Goal: Contribute content: Contribute content

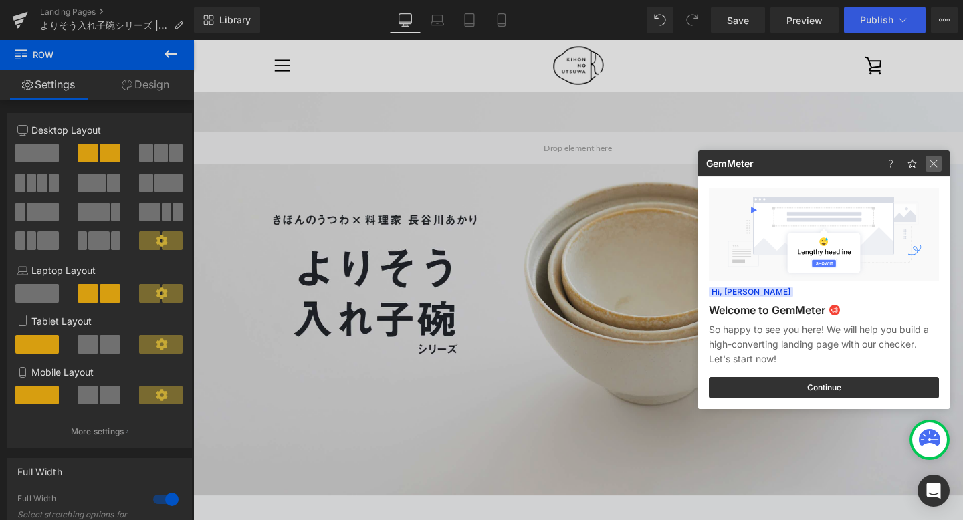
drag, startPoint x: 0, startPoint y: 0, endPoint x: 932, endPoint y: 162, distance: 945.5
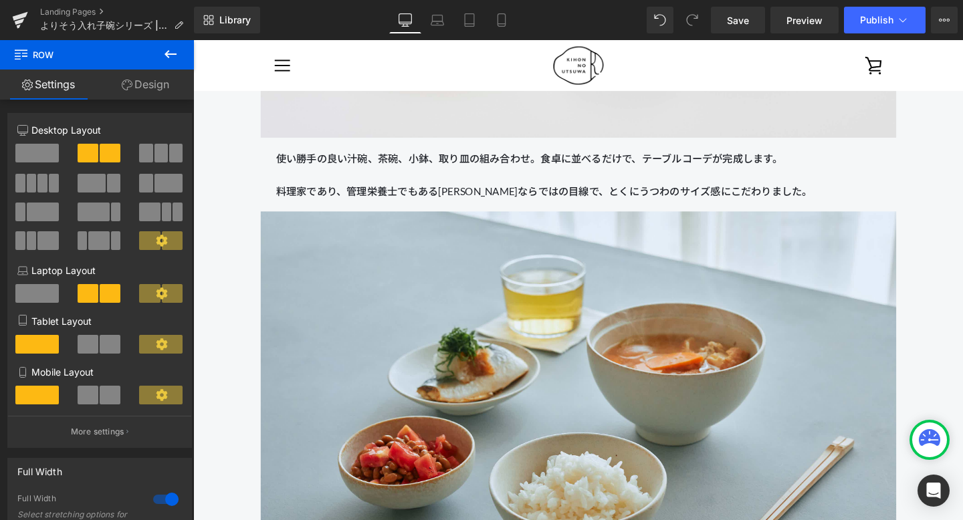
scroll to position [2633, 0]
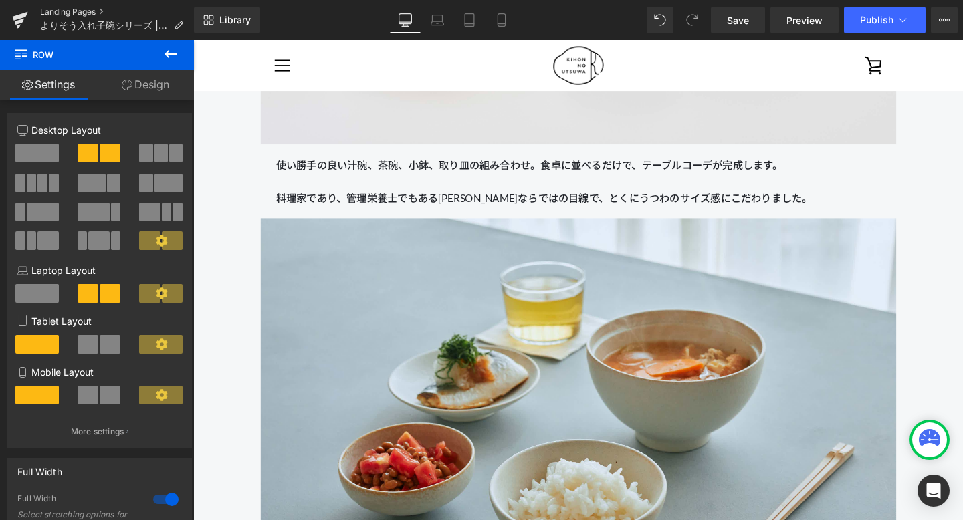
click at [60, 14] on link "Landing Pages" at bounding box center [117, 12] width 154 height 11
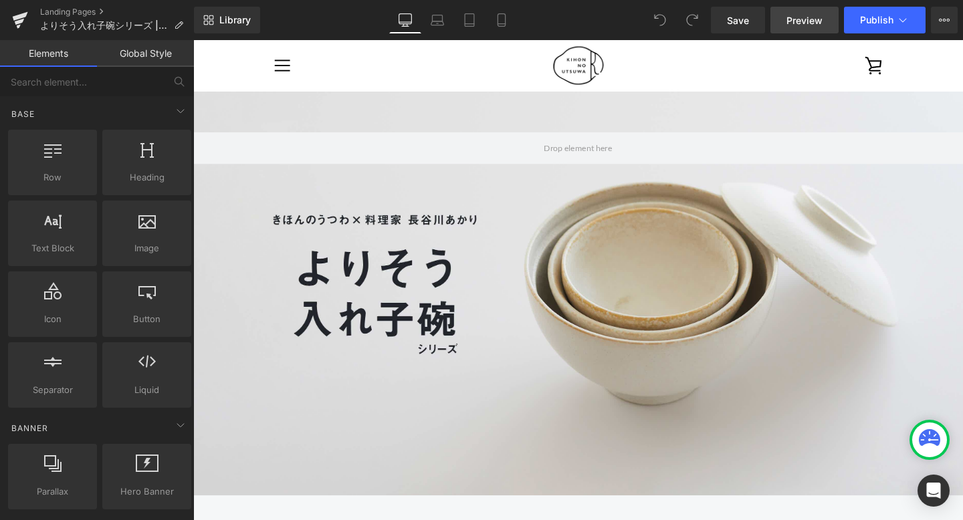
click at [802, 18] on span "Preview" at bounding box center [804, 20] width 36 height 14
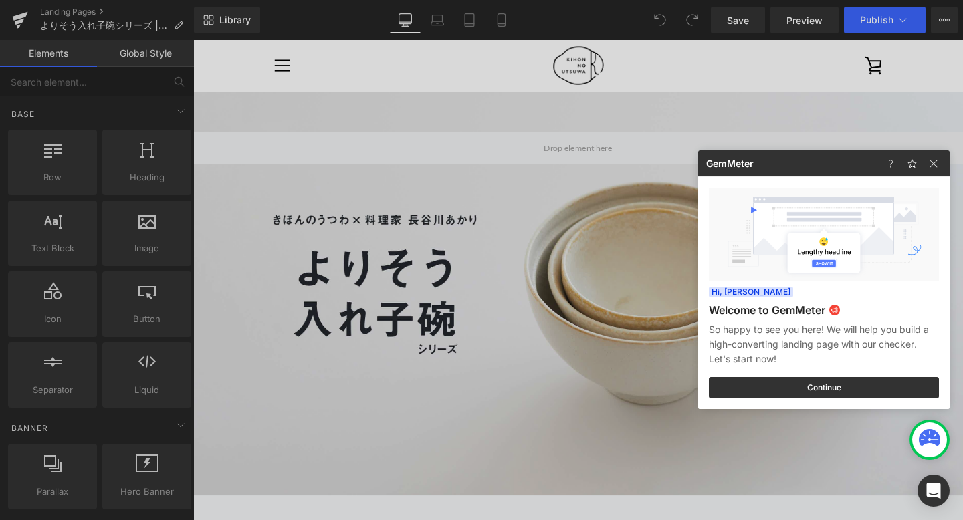
click at [500, 21] on div at bounding box center [481, 260] width 963 height 520
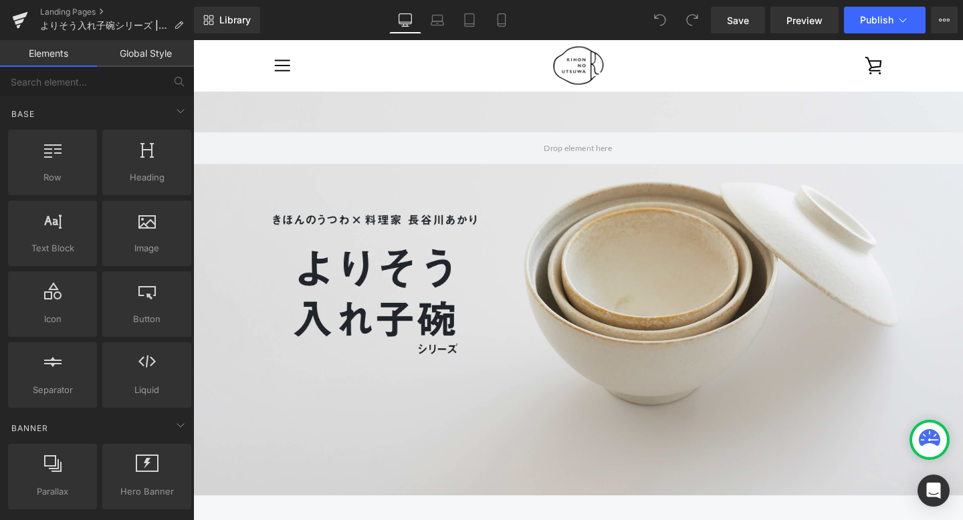
click at [500, 21] on icon at bounding box center [501, 19] width 13 height 13
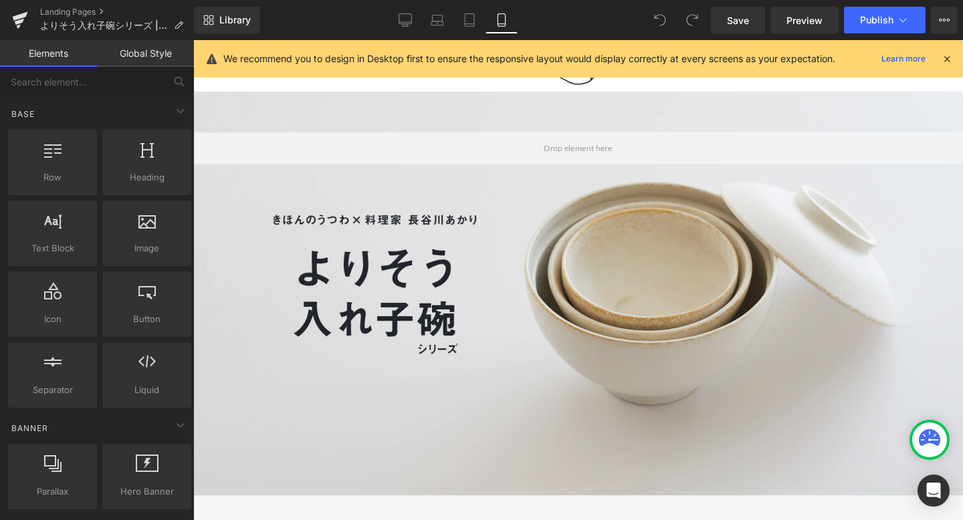
scroll to position [40, 0]
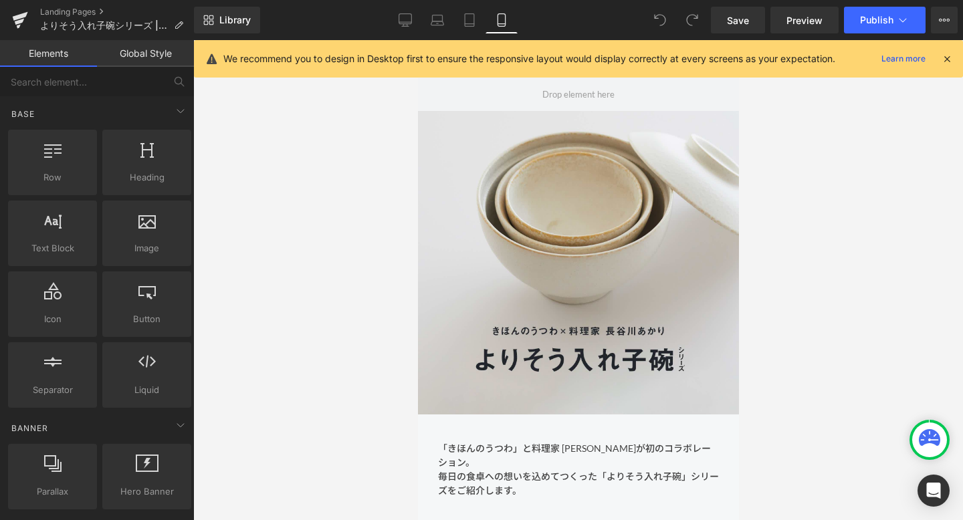
click at [946, 56] on icon at bounding box center [947, 59] width 12 height 12
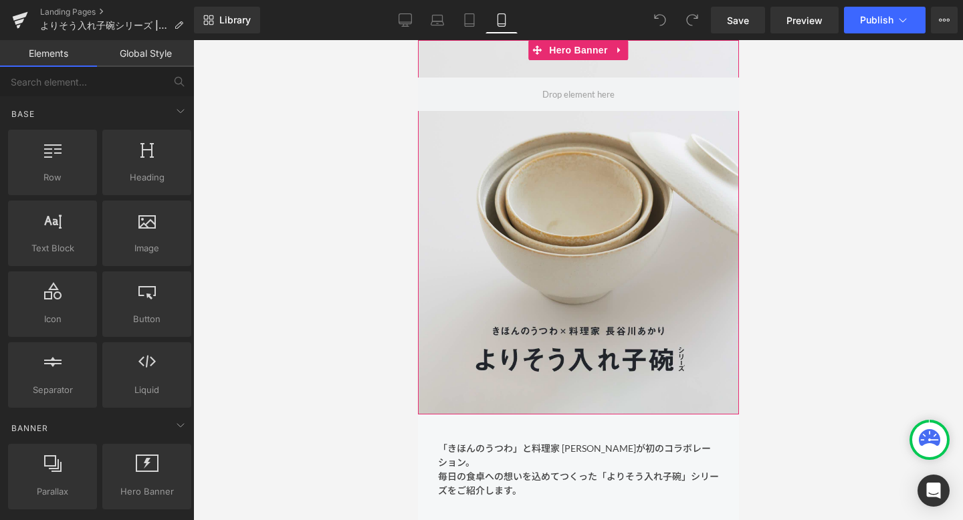
click at [728, 195] on div at bounding box center [577, 227] width 321 height 374
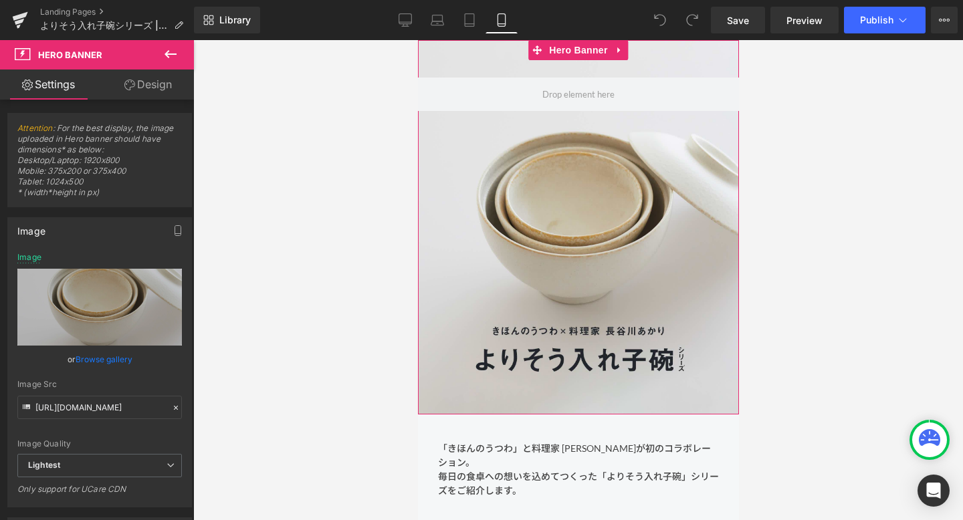
click at [160, 92] on link "Design" at bounding box center [148, 85] width 97 height 30
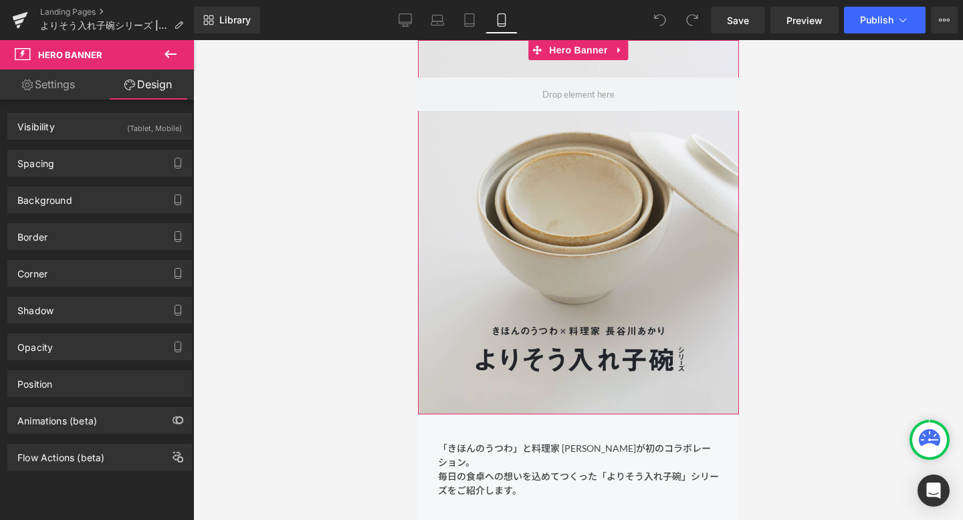
click at [64, 88] on link "Settings" at bounding box center [48, 85] width 97 height 30
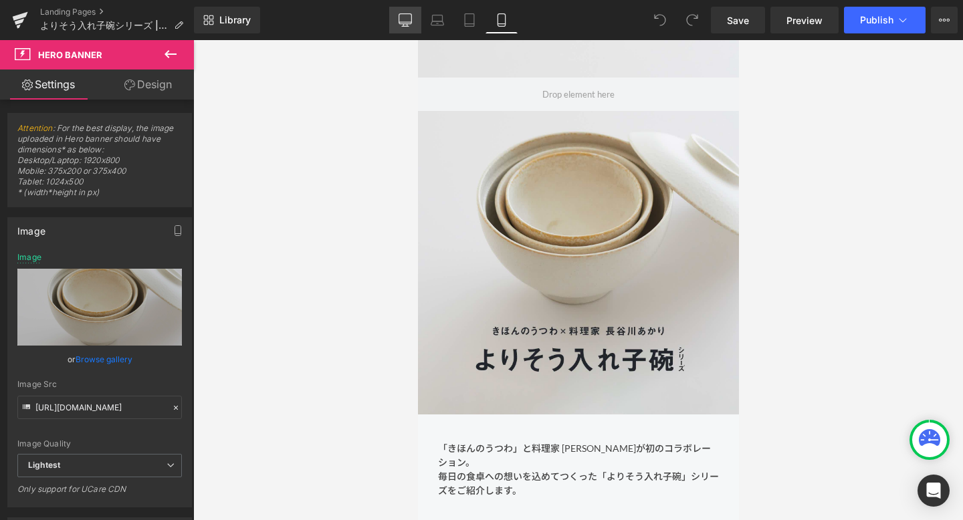
click at [404, 11] on link "Desktop" at bounding box center [405, 20] width 32 height 27
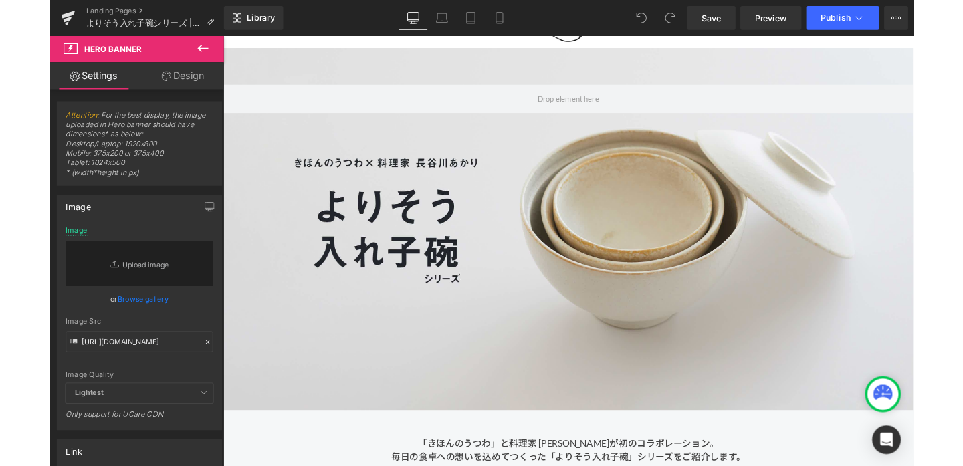
scroll to position [0, 0]
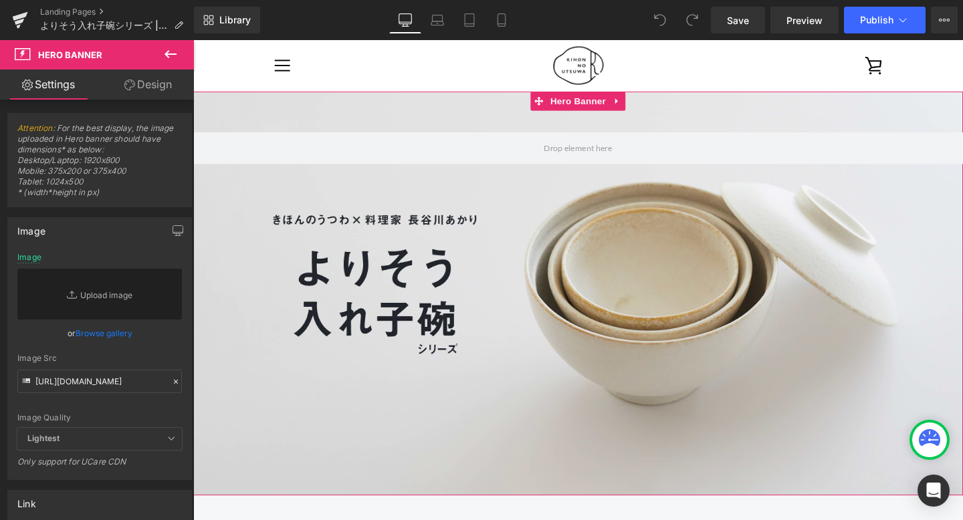
click at [508, 423] on div at bounding box center [597, 306] width 809 height 425
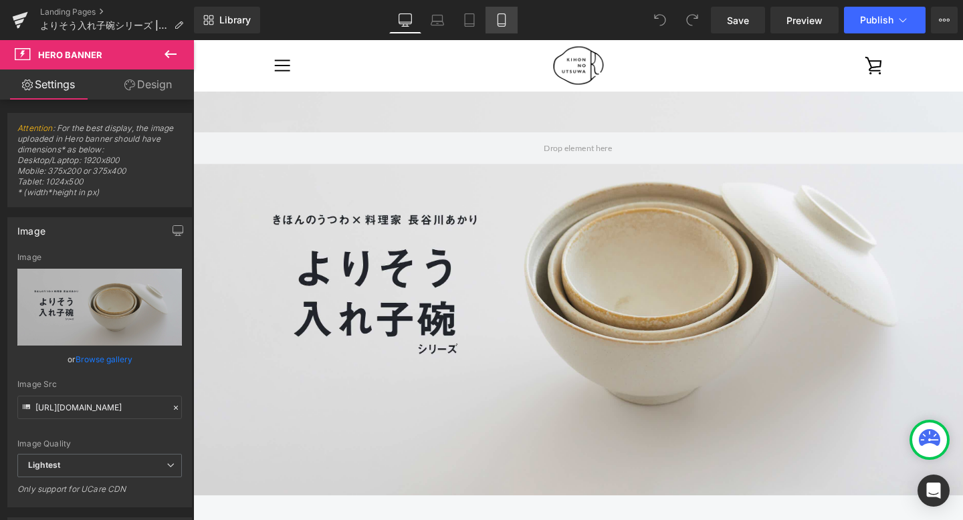
click at [499, 27] on link "Mobile" at bounding box center [501, 20] width 32 height 27
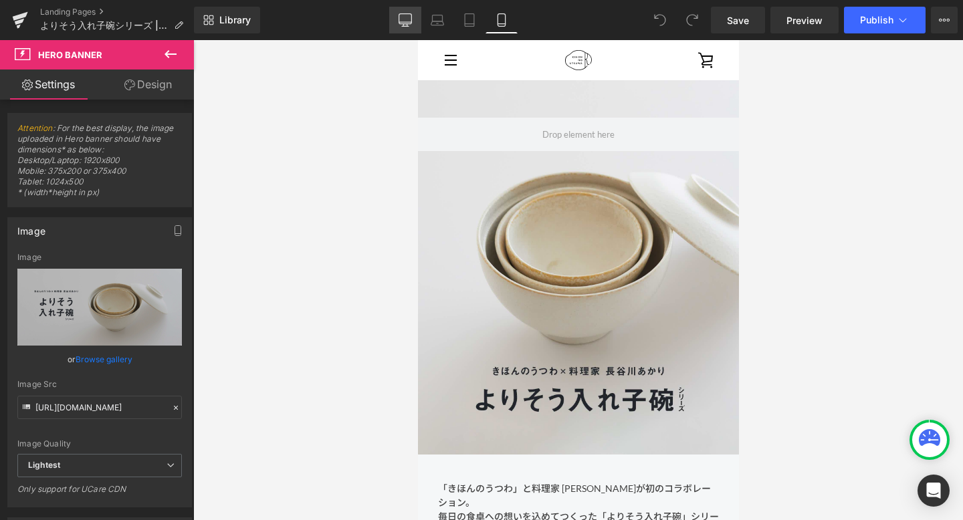
click at [400, 25] on icon at bounding box center [405, 19] width 13 height 13
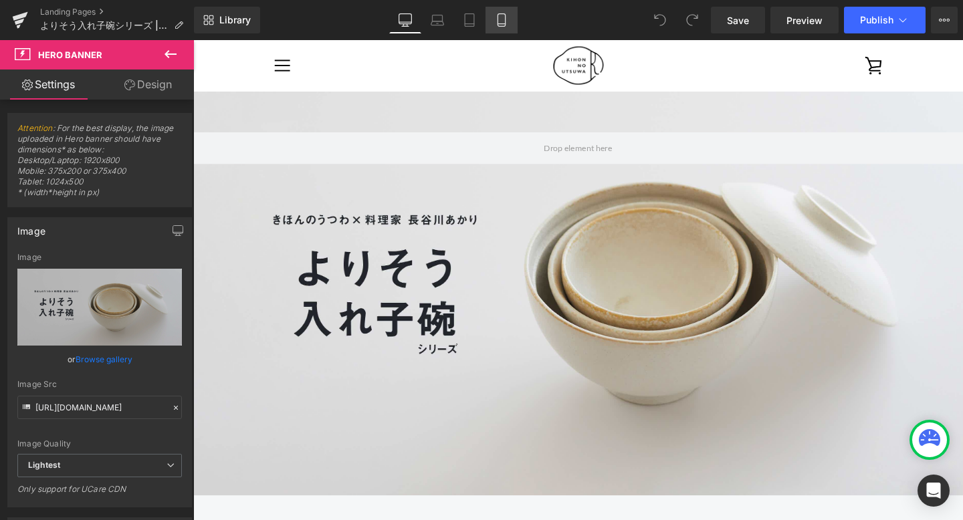
click at [505, 15] on icon at bounding box center [501, 20] width 7 height 13
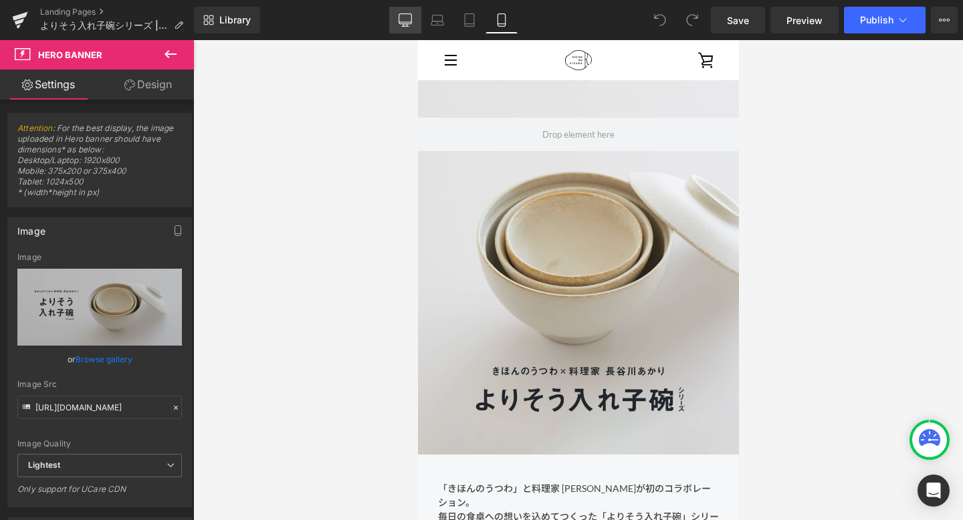
click at [406, 23] on icon at bounding box center [405, 19] width 13 height 13
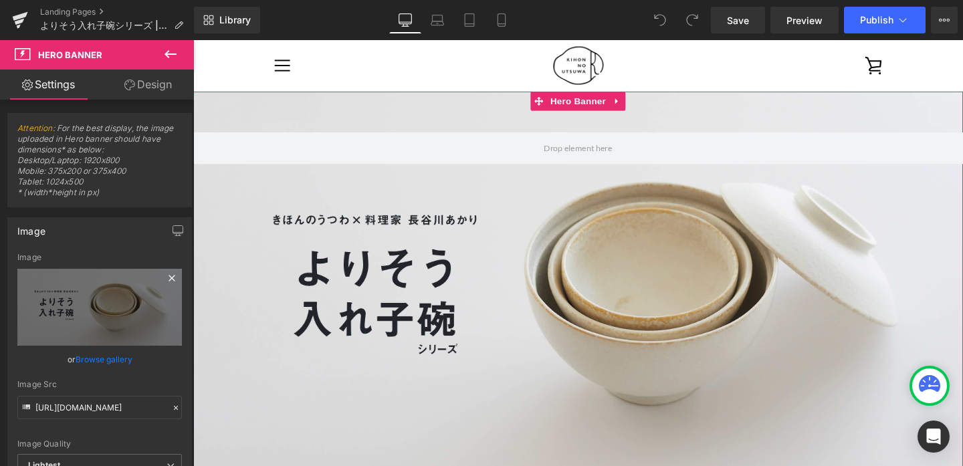
click at [162, 285] on link at bounding box center [172, 280] width 20 height 20
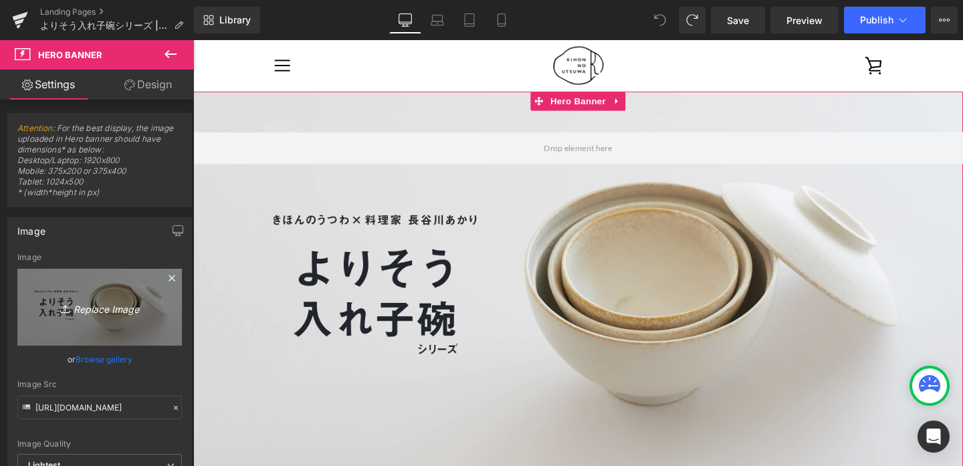
click at [84, 312] on icon "Replace Image" at bounding box center [99, 307] width 107 height 17
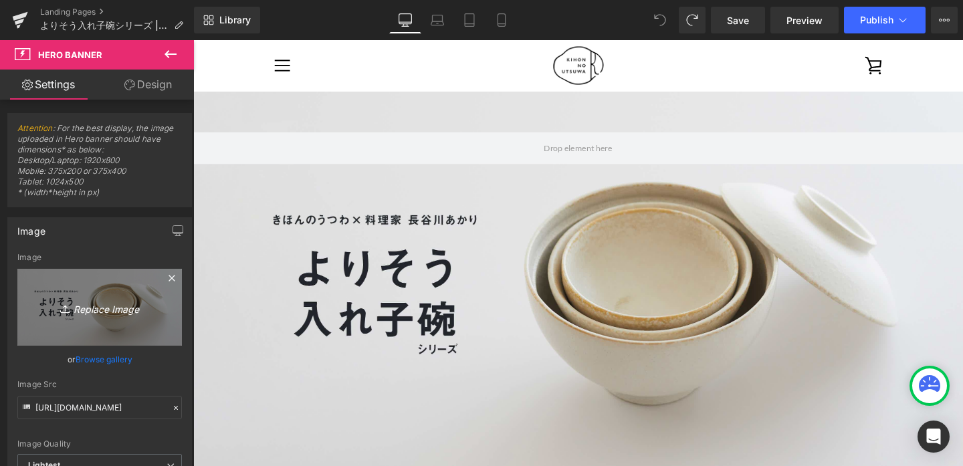
type input "C:\fakepath\bnr_1_ol_edit_OGP_2.jpg"
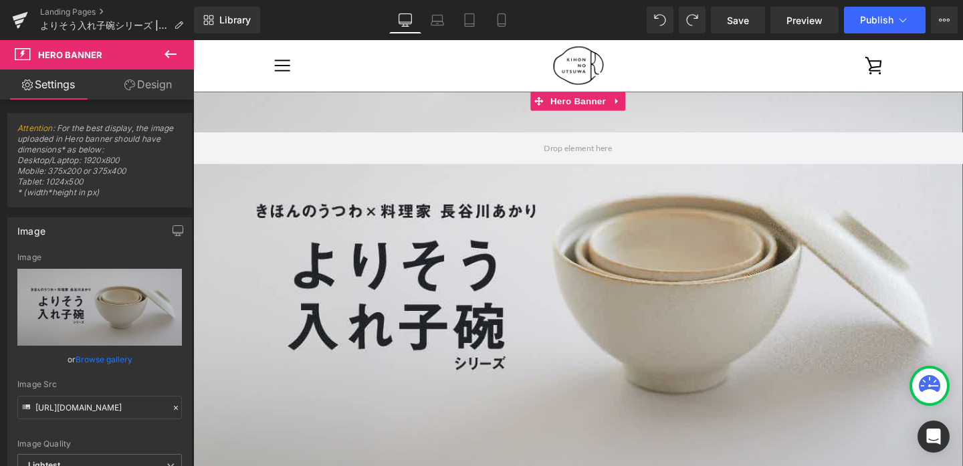
scroll to position [143, 0]
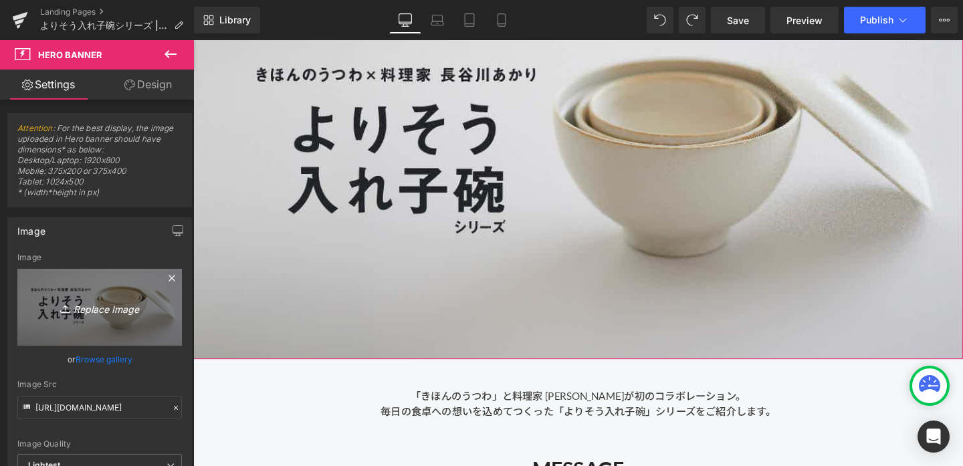
click at [130, 304] on icon "Replace Image" at bounding box center [99, 307] width 107 height 17
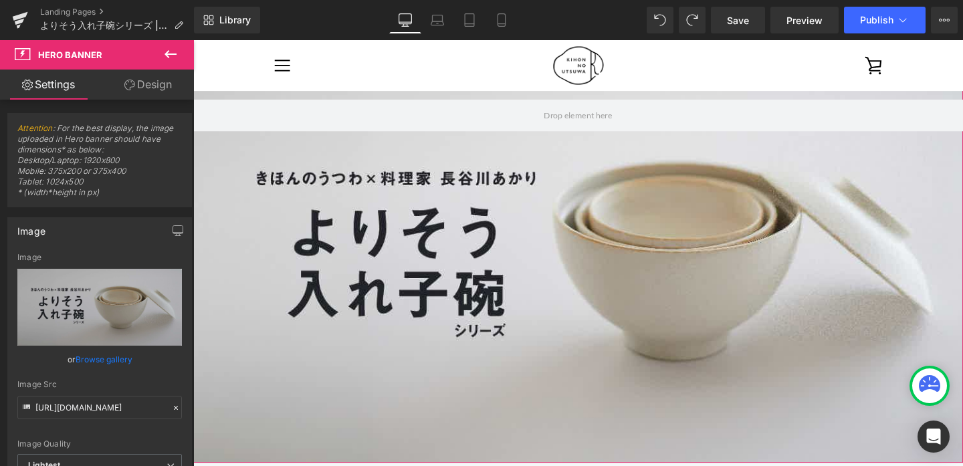
scroll to position [0, 0]
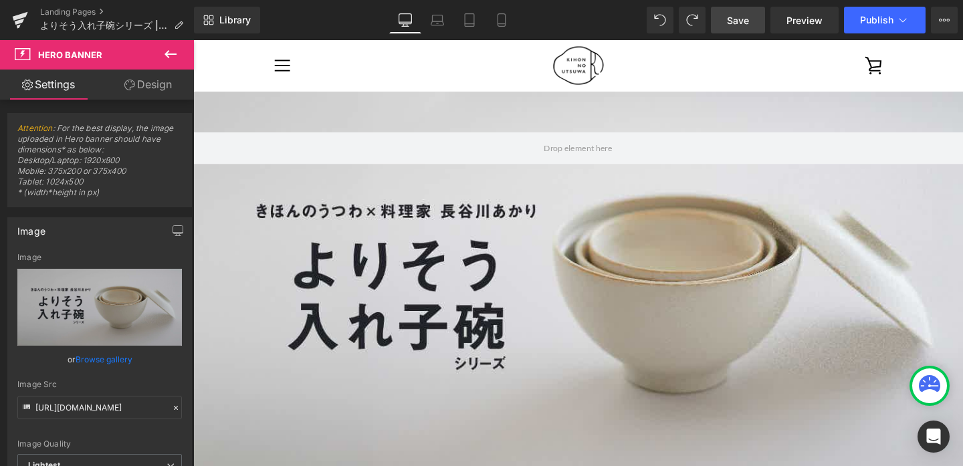
click at [734, 17] on span "Save" at bounding box center [738, 20] width 22 height 14
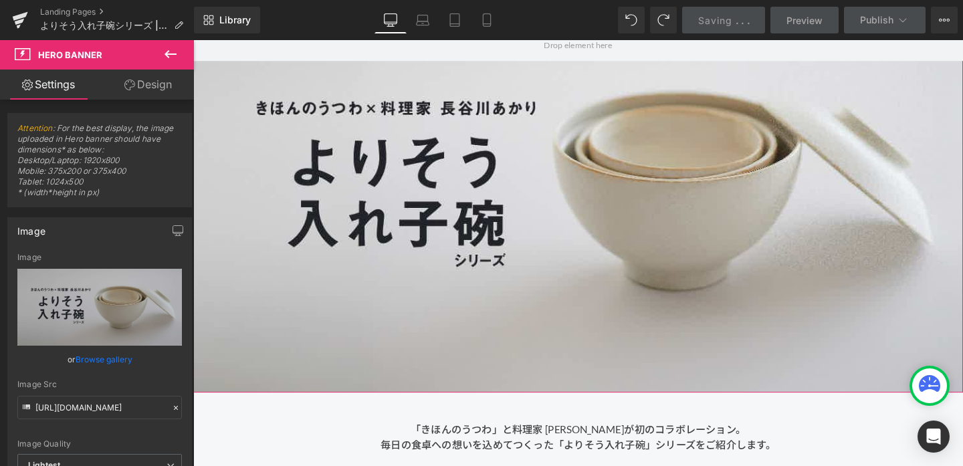
scroll to position [113, 0]
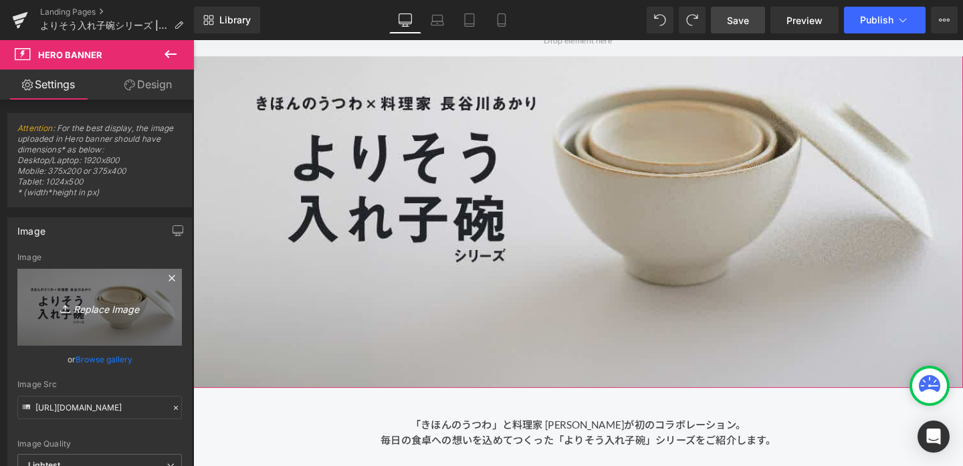
click at [114, 310] on icon "Replace Image" at bounding box center [99, 307] width 107 height 17
type input "C:\fakepath\bnr_1_ol_edit_PC.jpg"
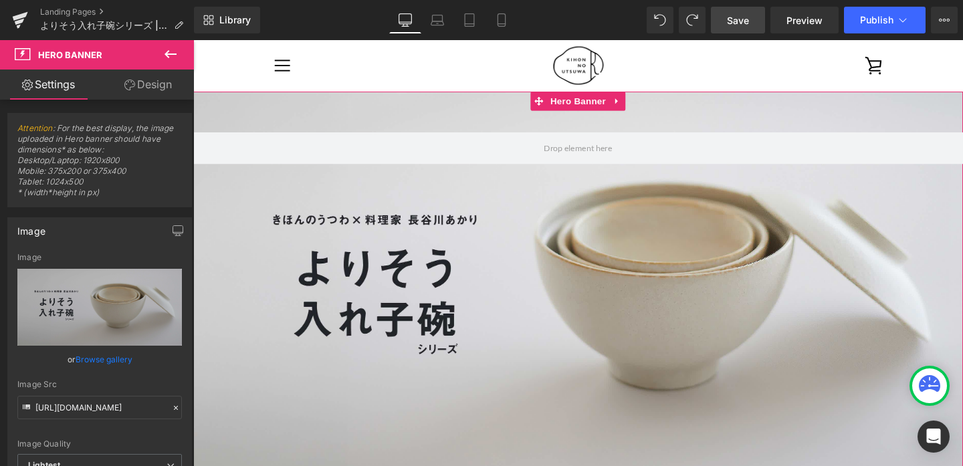
scroll to position [1, 0]
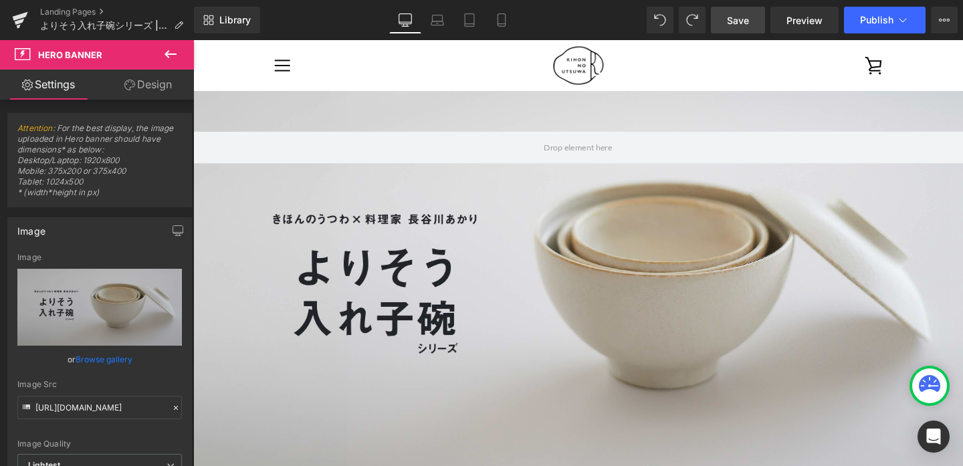
click at [739, 21] on span "Save" at bounding box center [738, 20] width 22 height 14
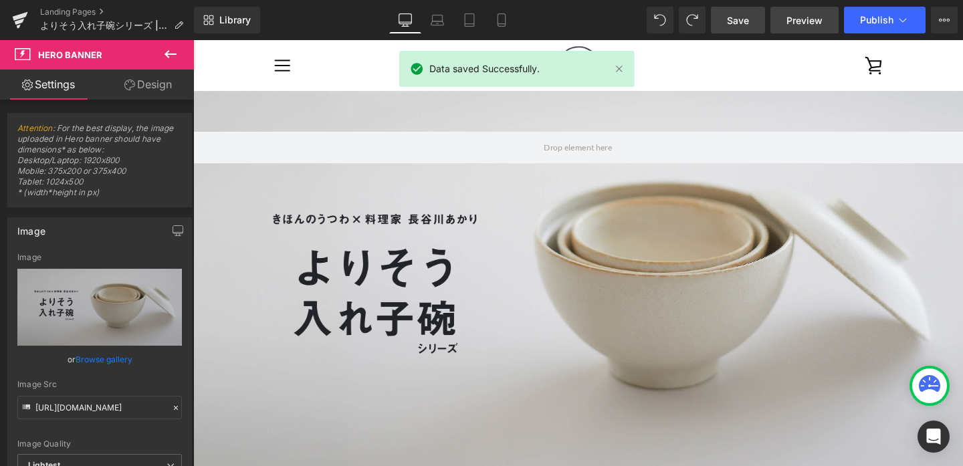
click at [804, 17] on span "Preview" at bounding box center [804, 20] width 36 height 14
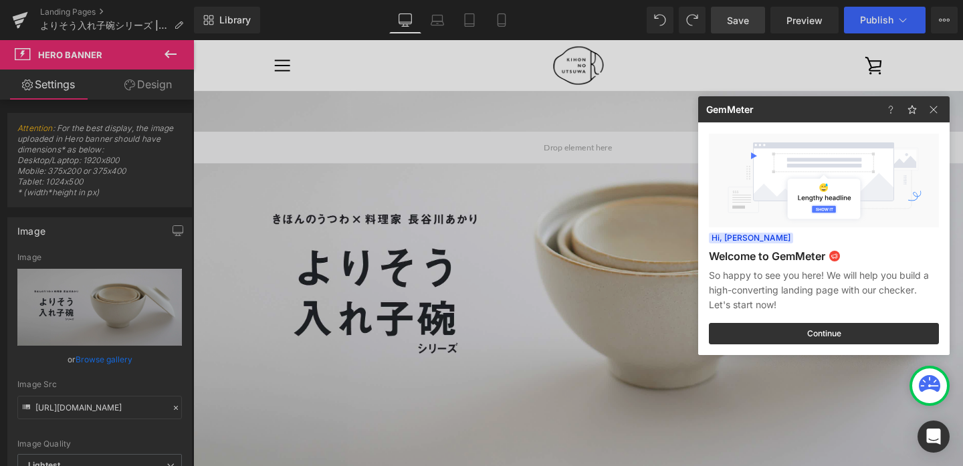
click at [0, 0] on div at bounding box center [0, 0] width 0 height 0
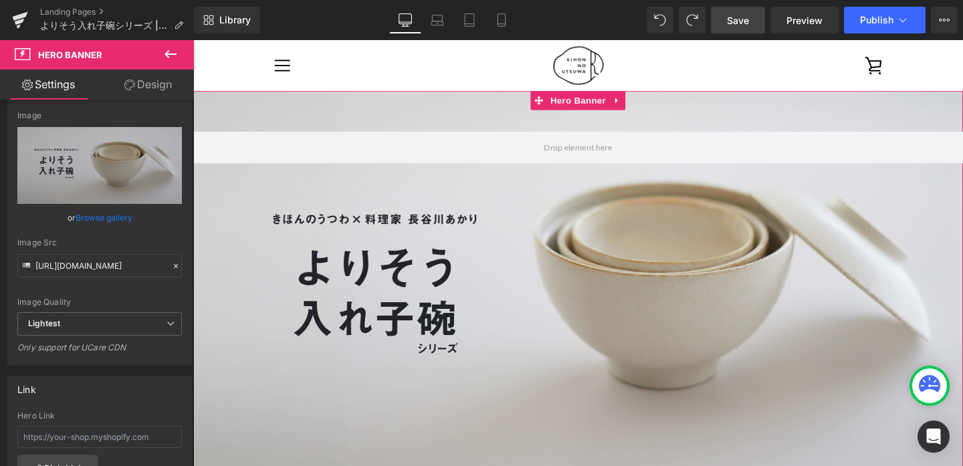
scroll to position [167, 0]
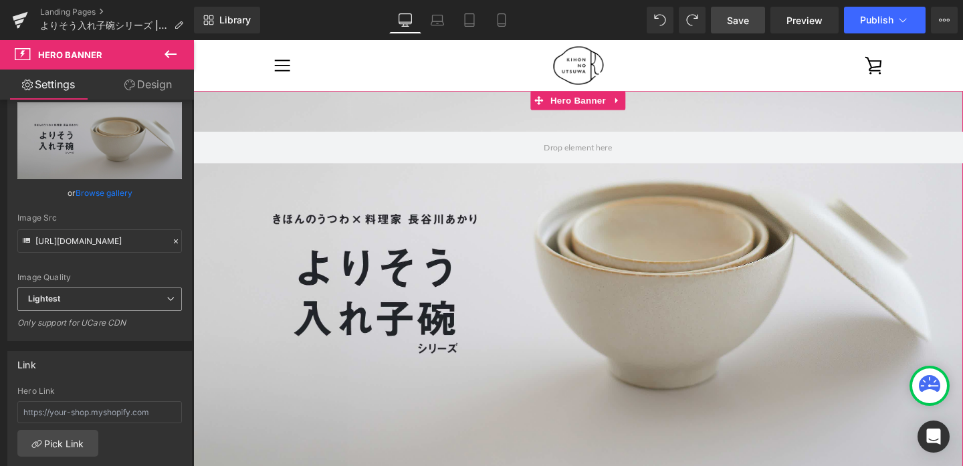
click at [107, 298] on span "Lightest" at bounding box center [99, 299] width 165 height 23
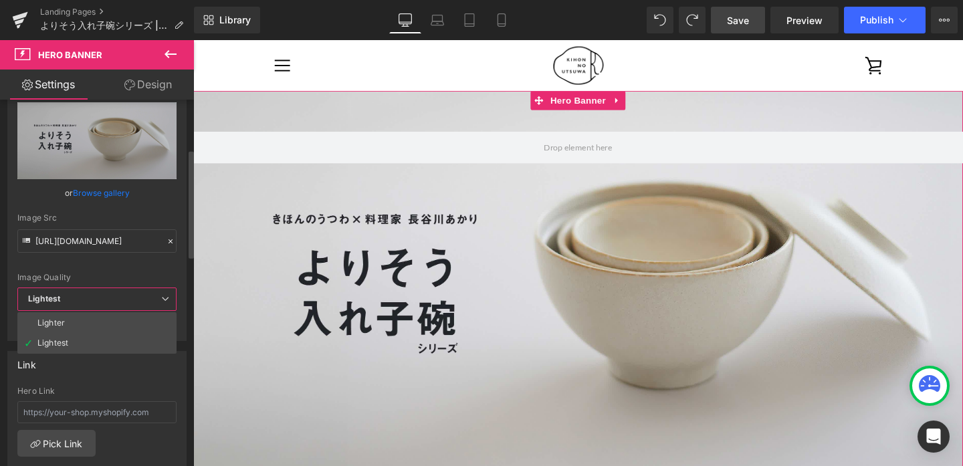
click at [107, 298] on span "Lightest" at bounding box center [96, 299] width 159 height 23
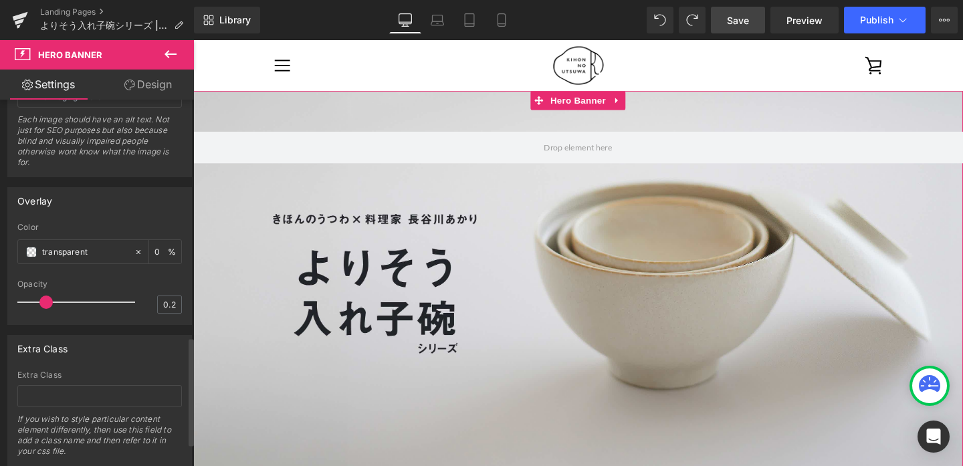
scroll to position [876, 0]
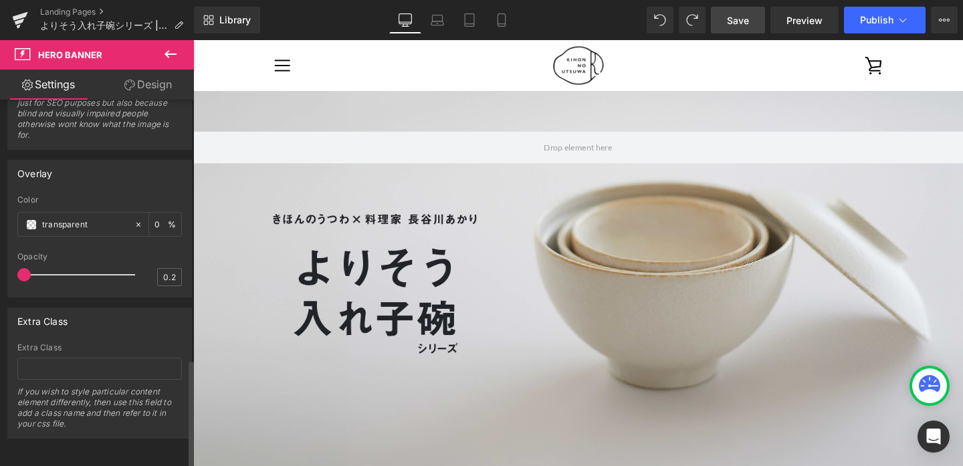
drag, startPoint x: 48, startPoint y: 265, endPoint x: 0, endPoint y: 274, distance: 49.0
click at [0, 274] on div "Overlay transparent Color transparent 0 % 0.2 Opacity 0.2" at bounding box center [100, 224] width 200 height 148
click at [740, 21] on span "Save" at bounding box center [738, 20] width 22 height 14
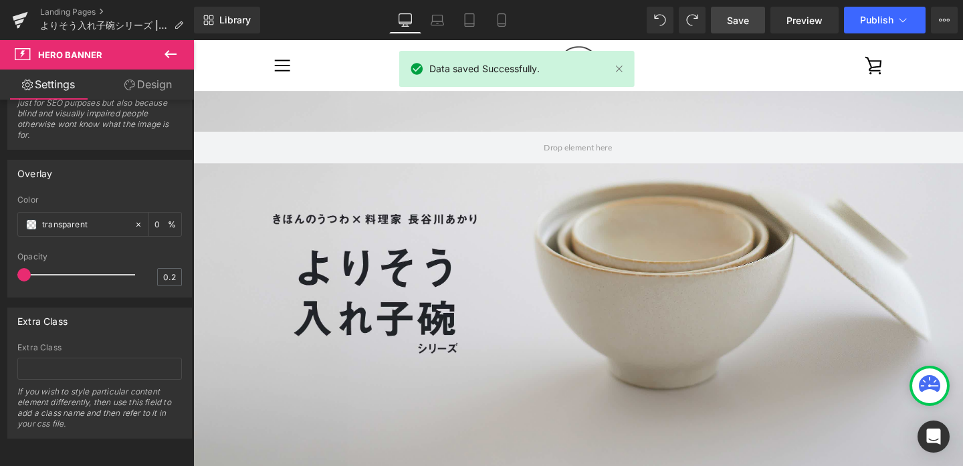
click at [740, 16] on span "Save" at bounding box center [738, 20] width 22 height 14
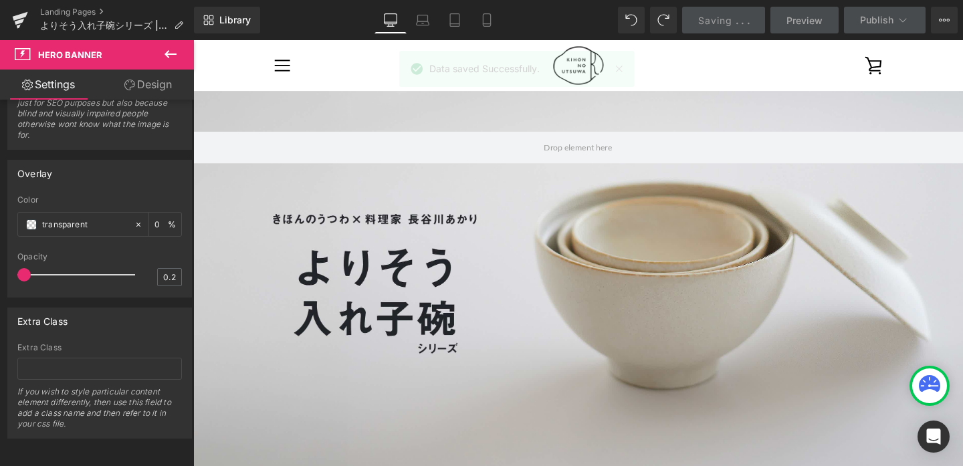
click at [787, 21] on span "Preview" at bounding box center [804, 20] width 36 height 14
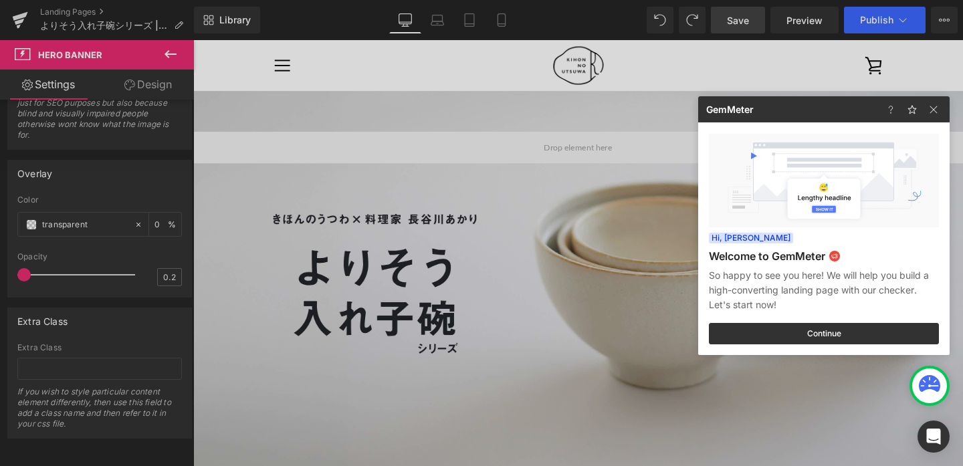
click at [0, 0] on div at bounding box center [0, 0] width 0 height 0
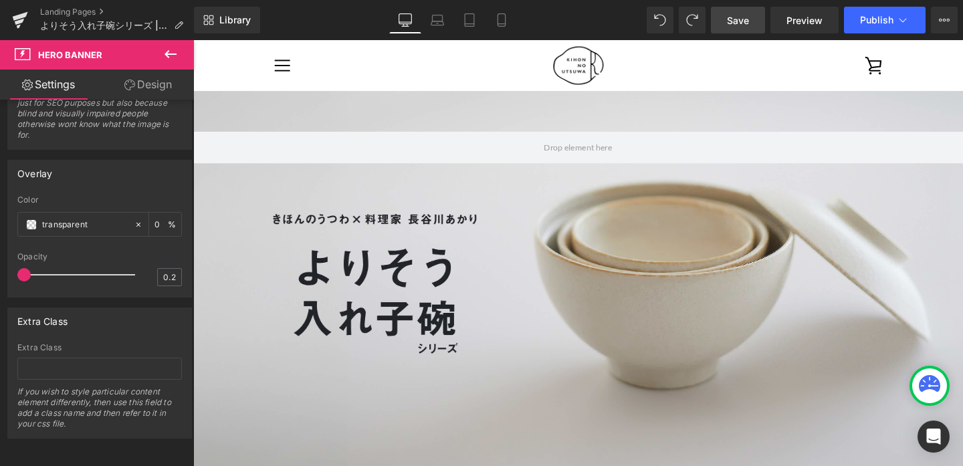
click at [796, 21] on span "Preview" at bounding box center [804, 20] width 36 height 14
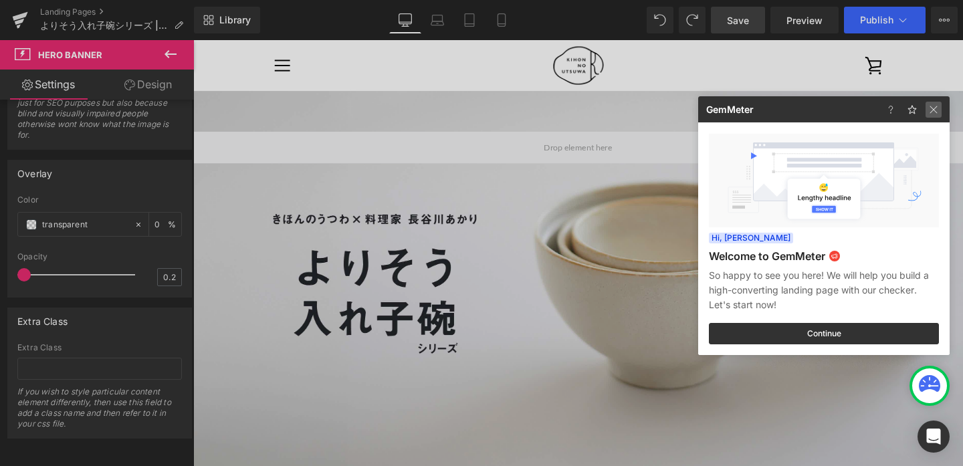
click at [933, 109] on img at bounding box center [934, 110] width 16 height 16
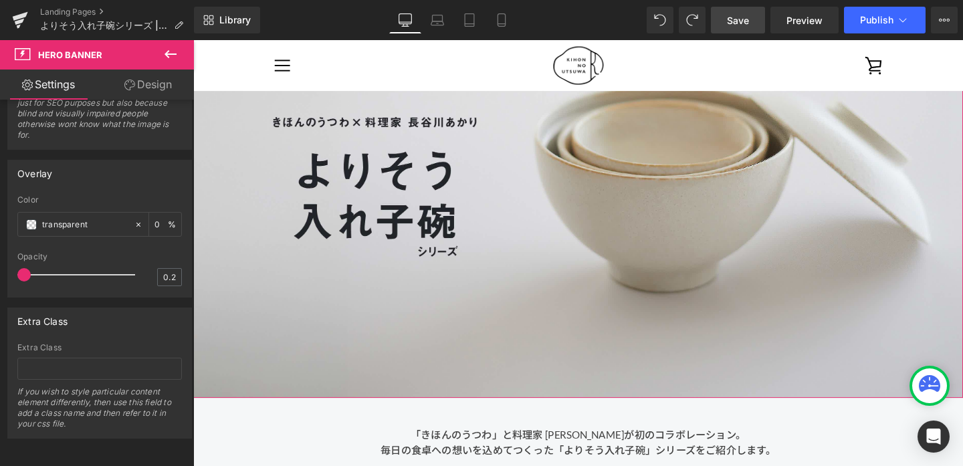
scroll to position [176, 0]
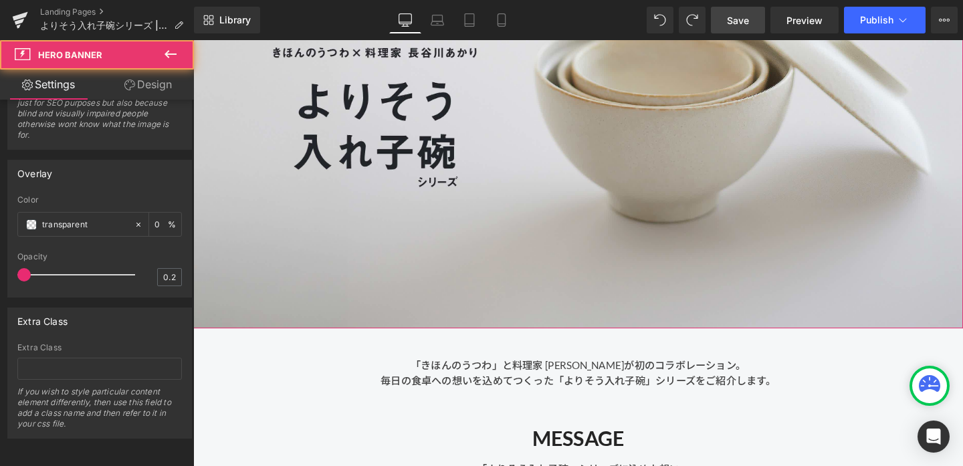
click at [651, 199] on div at bounding box center [597, 130] width 809 height 425
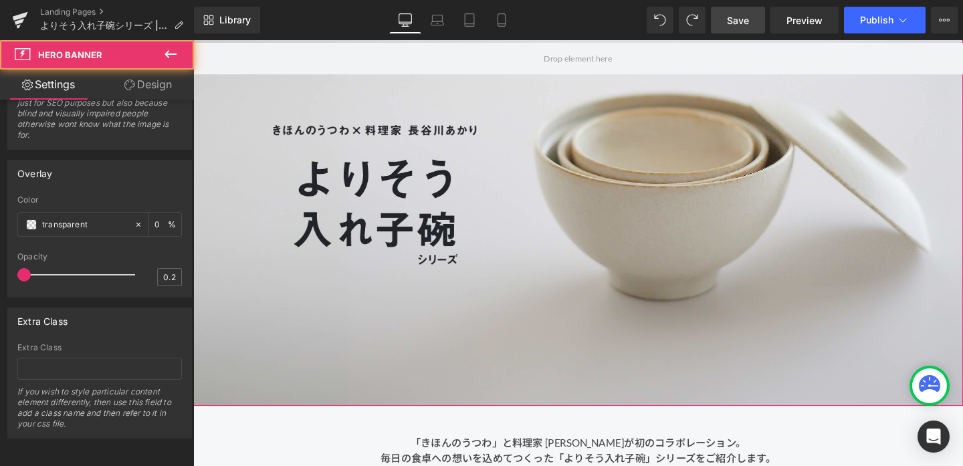
scroll to position [0, 0]
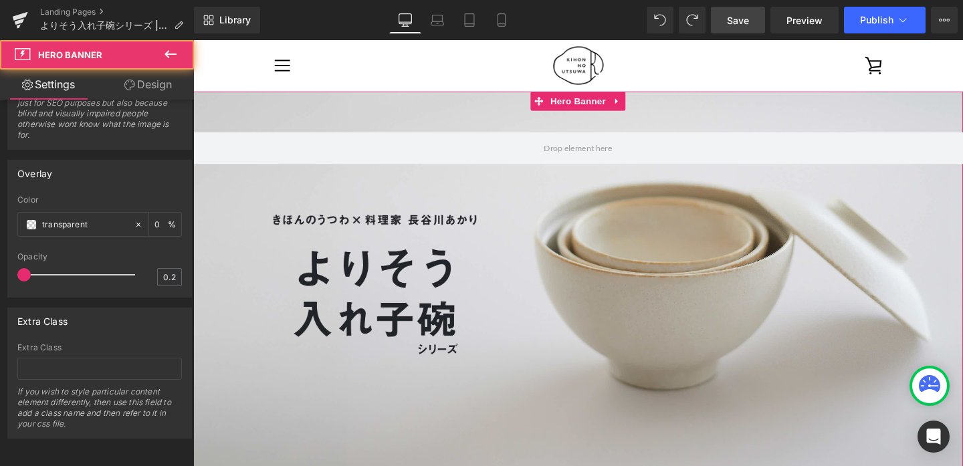
click at [651, 199] on div at bounding box center [597, 306] width 809 height 425
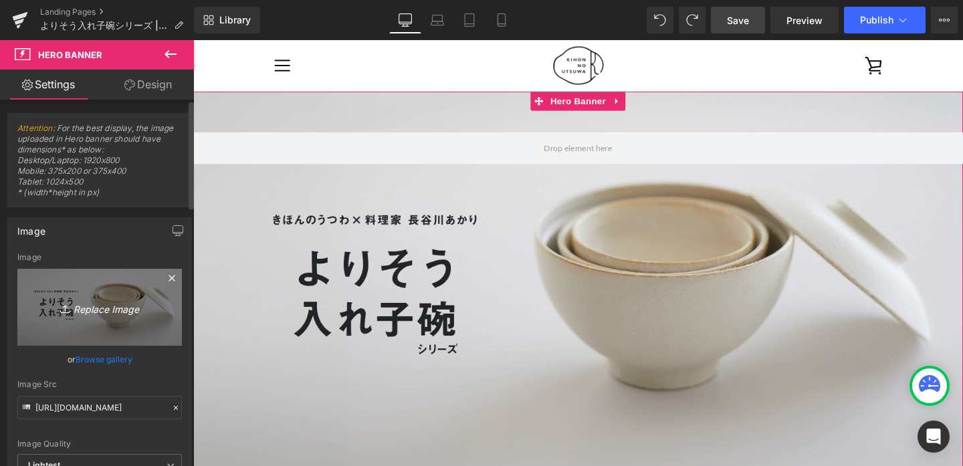
click at [81, 313] on icon "Replace Image" at bounding box center [99, 307] width 107 height 17
click at [95, 319] on link "Replace Image" at bounding box center [99, 307] width 165 height 77
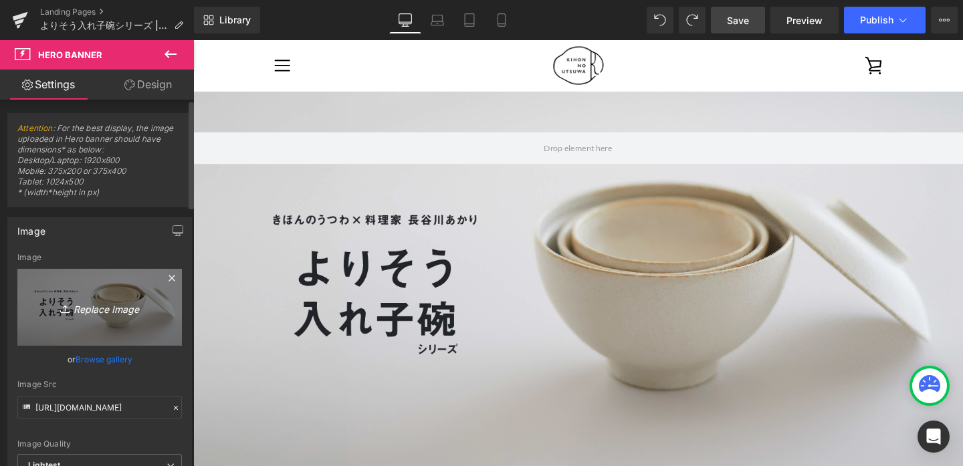
type input "C:\fakepath\11_bnr2_3000x1700_a.jpg"
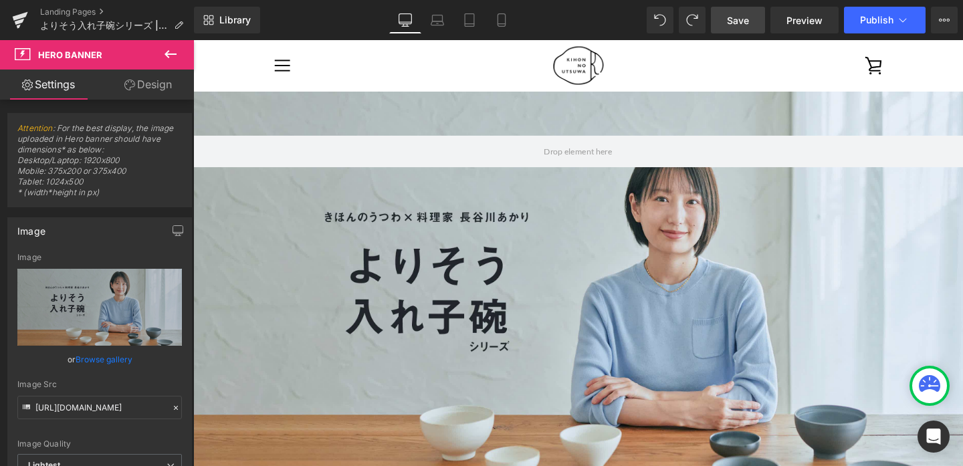
click at [724, 21] on link "Save" at bounding box center [738, 20] width 54 height 27
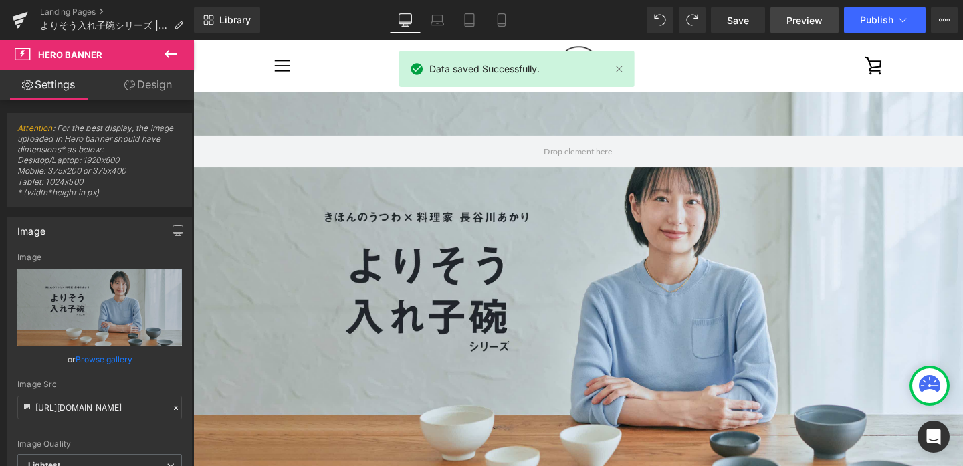
click at [800, 15] on span "Preview" at bounding box center [804, 20] width 36 height 14
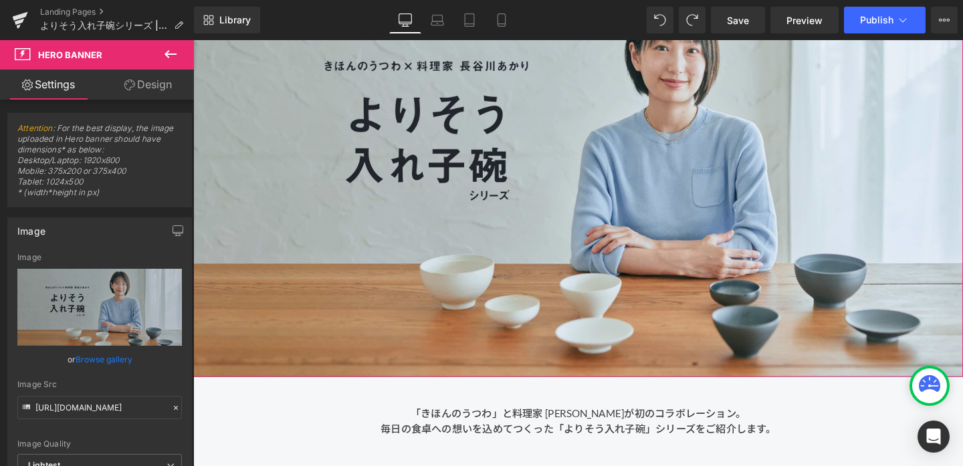
scroll to position [146, 0]
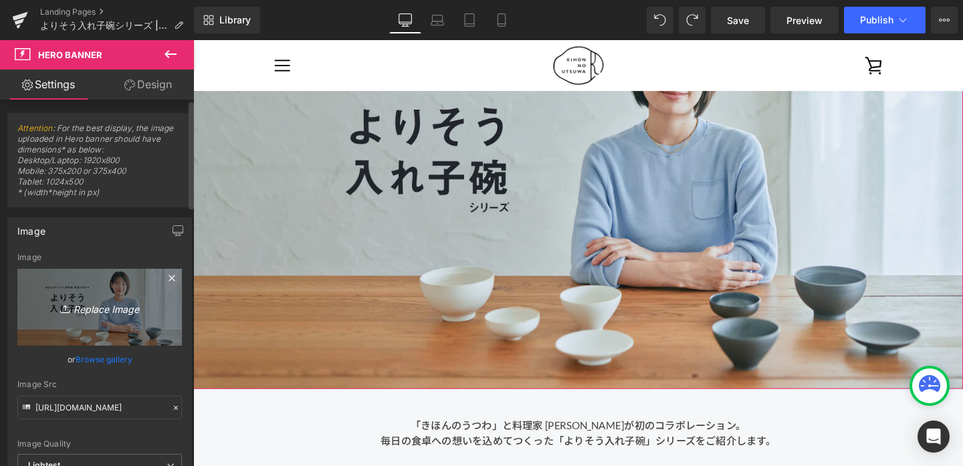
click at [70, 338] on link "Replace Image" at bounding box center [99, 307] width 165 height 77
type input "C:\fakepath\bnr_2_ol_PC.jpg"
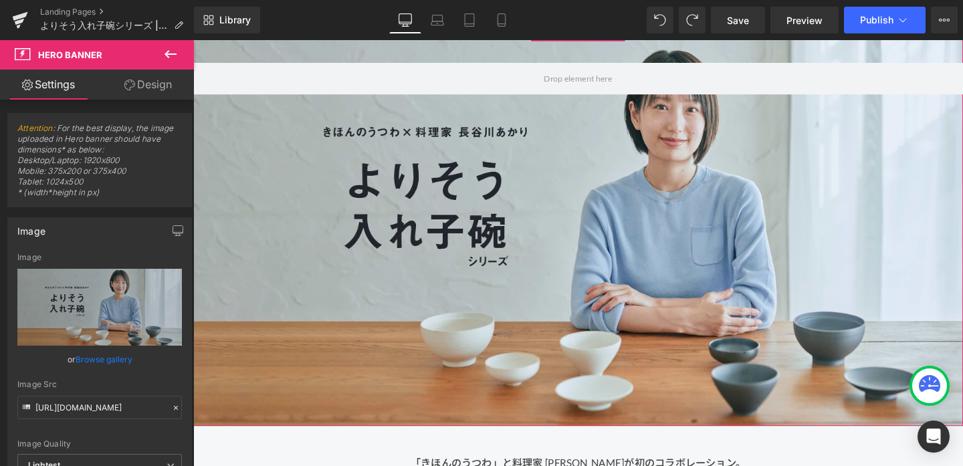
scroll to position [0, 0]
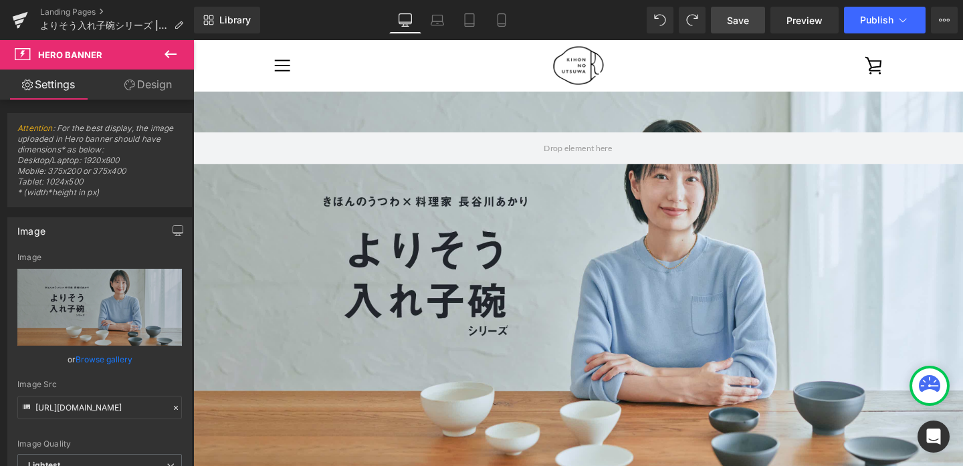
click at [732, 21] on span "Save" at bounding box center [738, 20] width 22 height 14
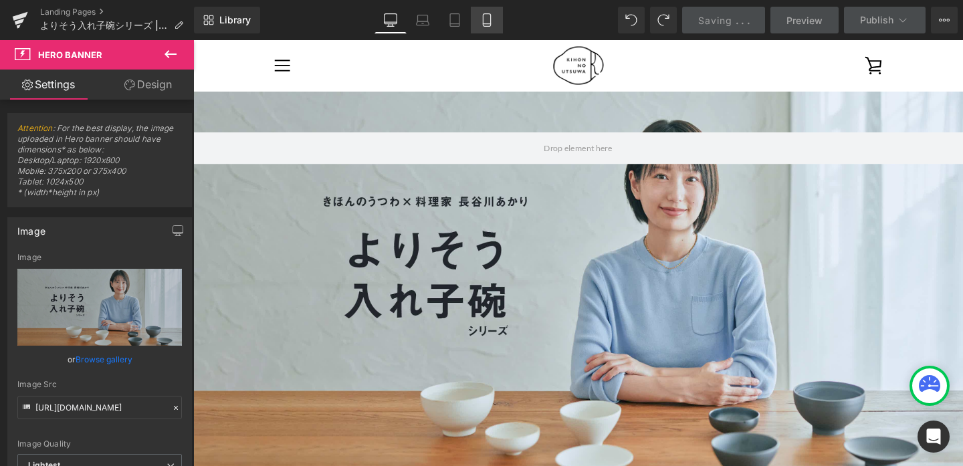
click at [489, 17] on icon at bounding box center [486, 19] width 13 height 13
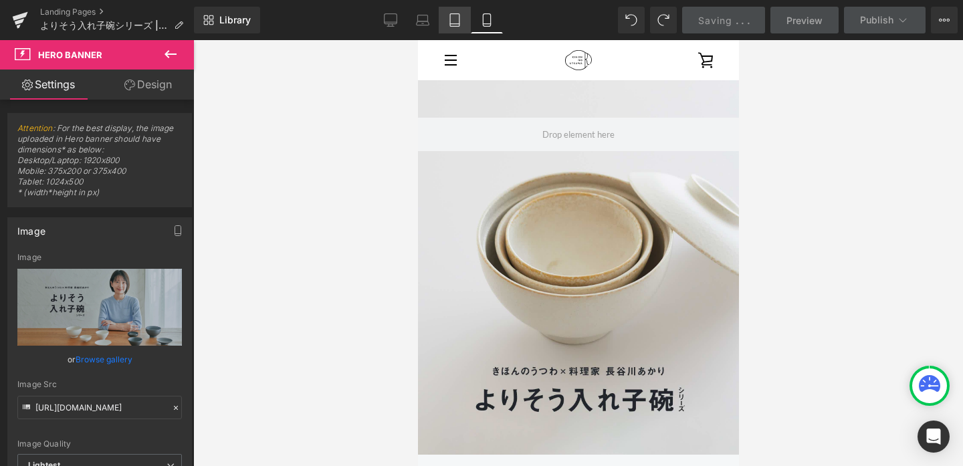
click at [449, 24] on icon at bounding box center [454, 19] width 13 height 13
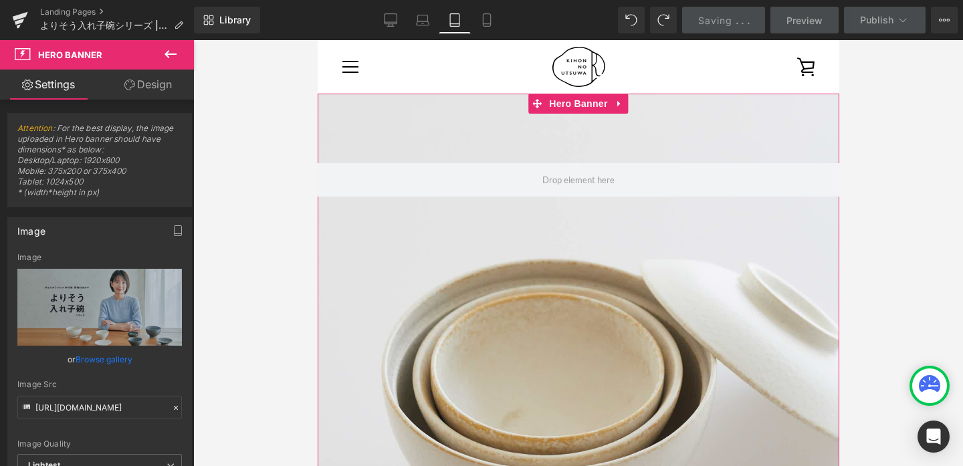
click at [417, 271] on div at bounding box center [578, 441] width 522 height 695
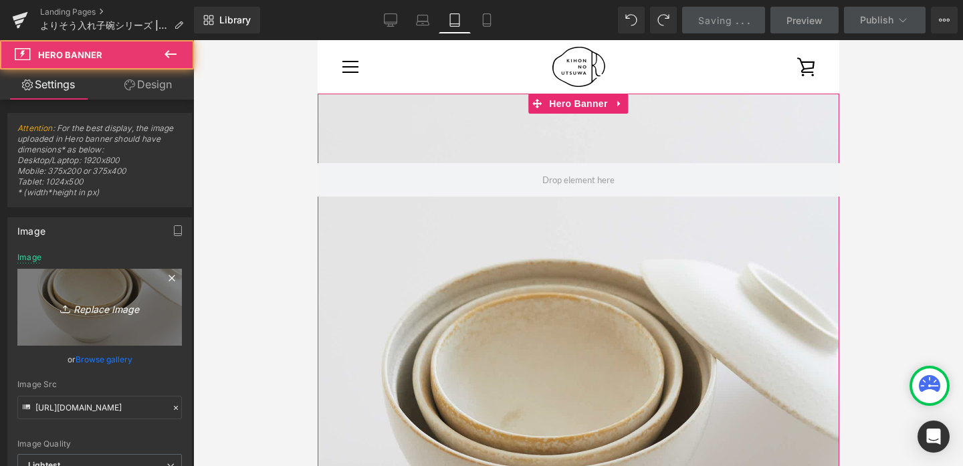
click at [82, 304] on icon "Replace Image" at bounding box center [99, 307] width 107 height 17
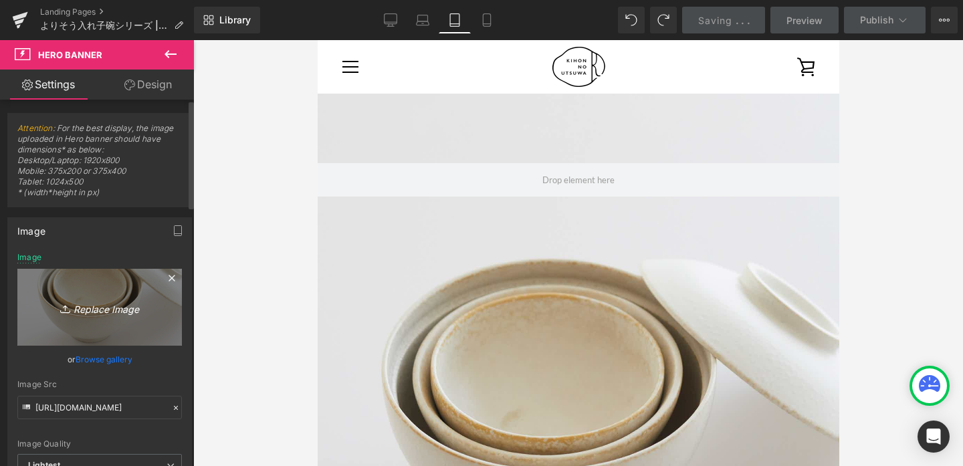
type input "C:\fakepath\bnr_2_ol_SP.jpg"
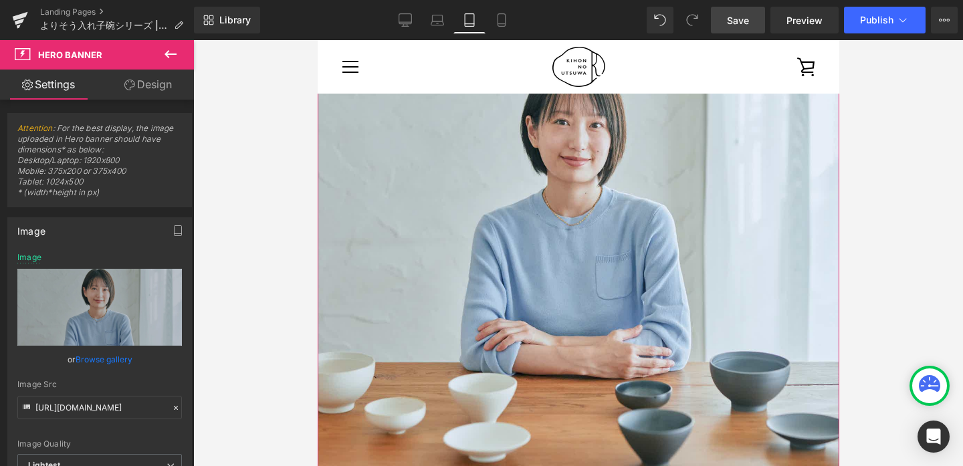
scroll to position [119, 0]
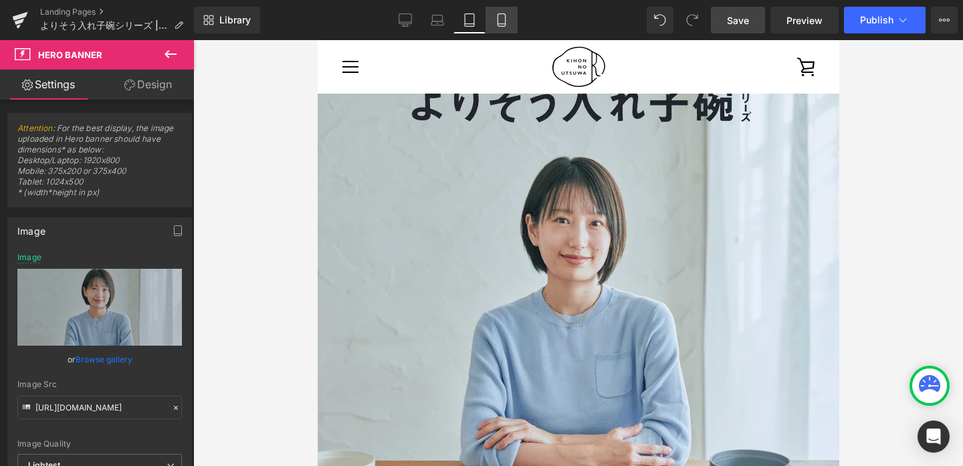
click at [500, 18] on icon at bounding box center [501, 19] width 13 height 13
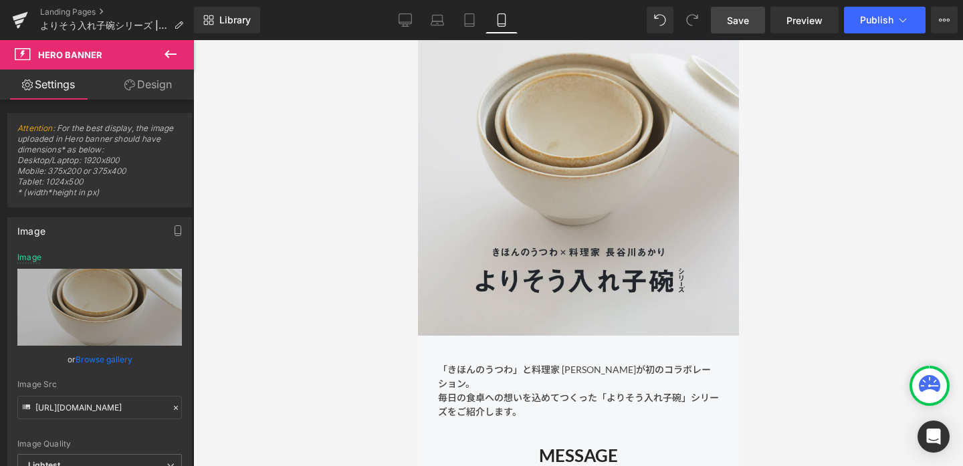
scroll to position [0, 0]
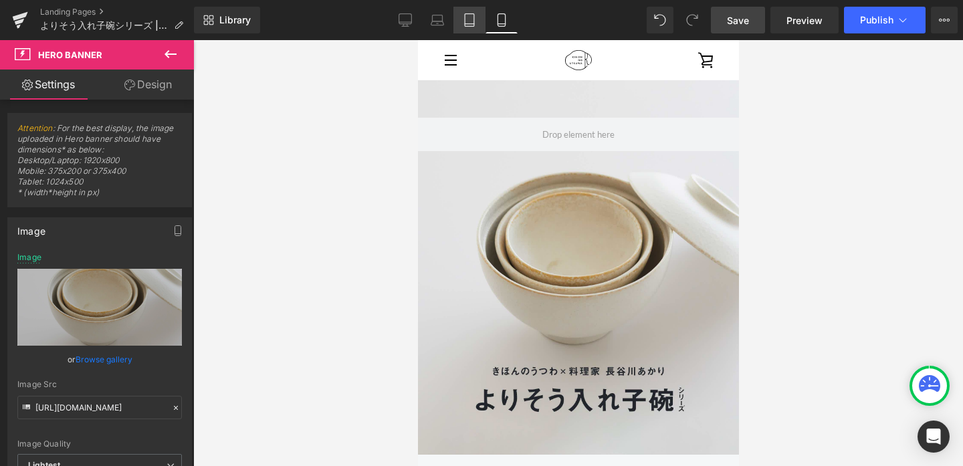
click at [465, 18] on icon at bounding box center [469, 20] width 9 height 13
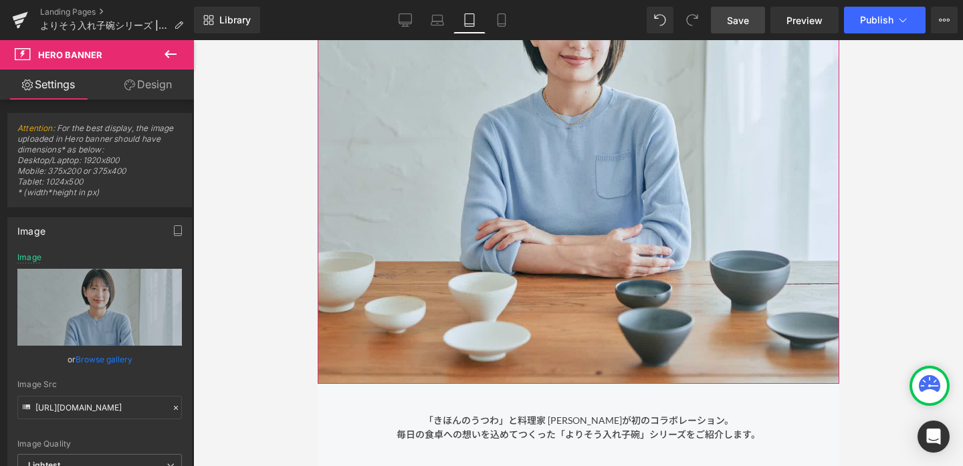
scroll to position [425, 0]
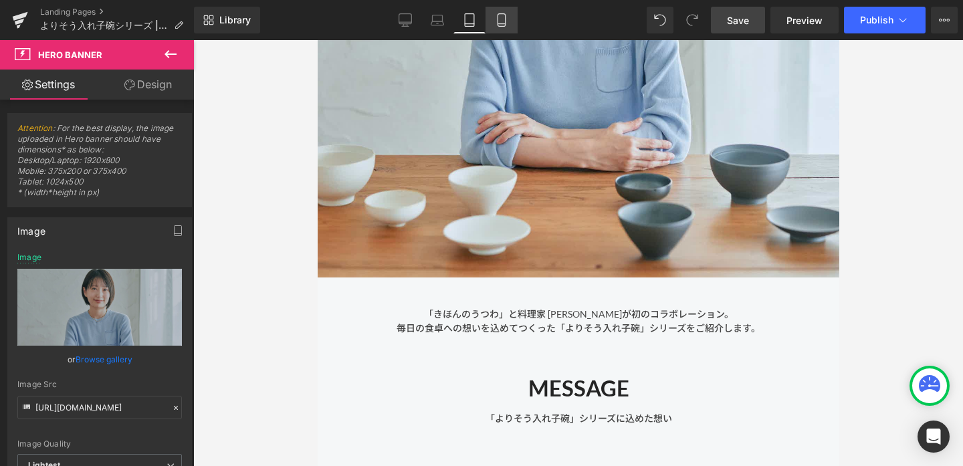
click at [502, 15] on icon at bounding box center [501, 19] width 13 height 13
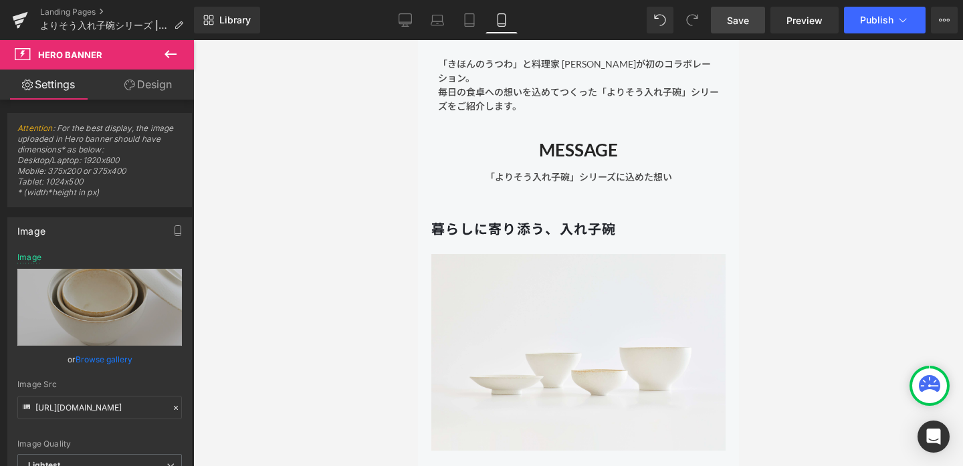
scroll to position [0, 0]
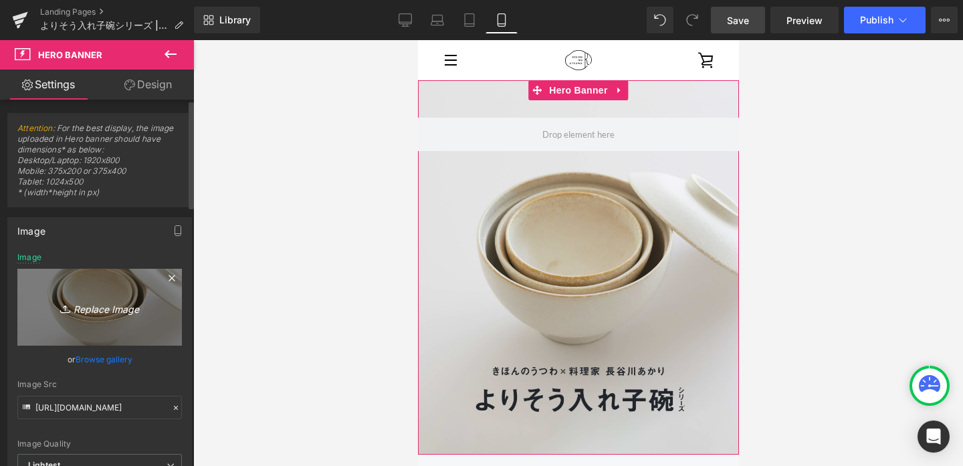
click at [122, 291] on link "Replace Image" at bounding box center [99, 307] width 165 height 77
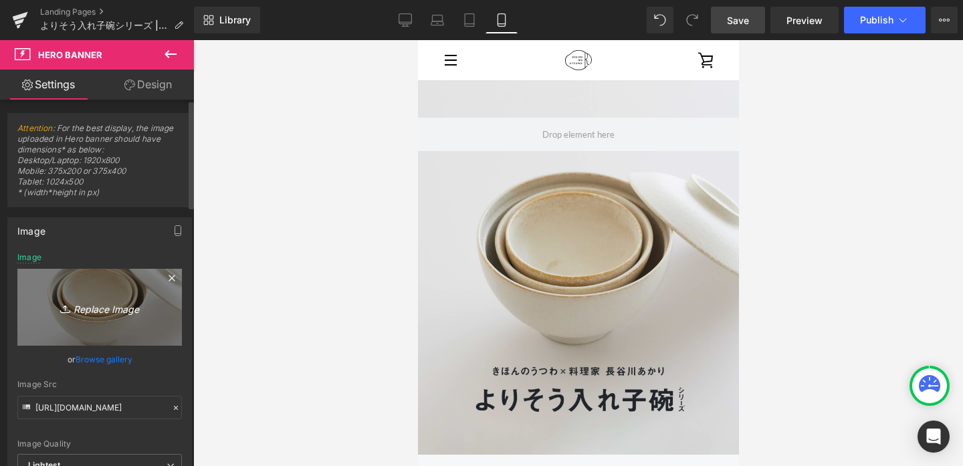
type input "C:\fakepath\bnr_2_ol_SP.jpg"
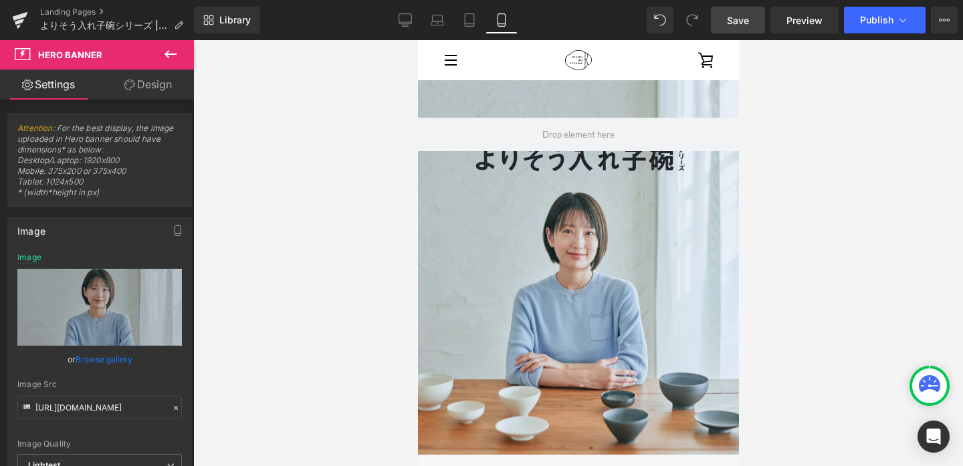
click at [742, 23] on span "Save" at bounding box center [738, 20] width 22 height 14
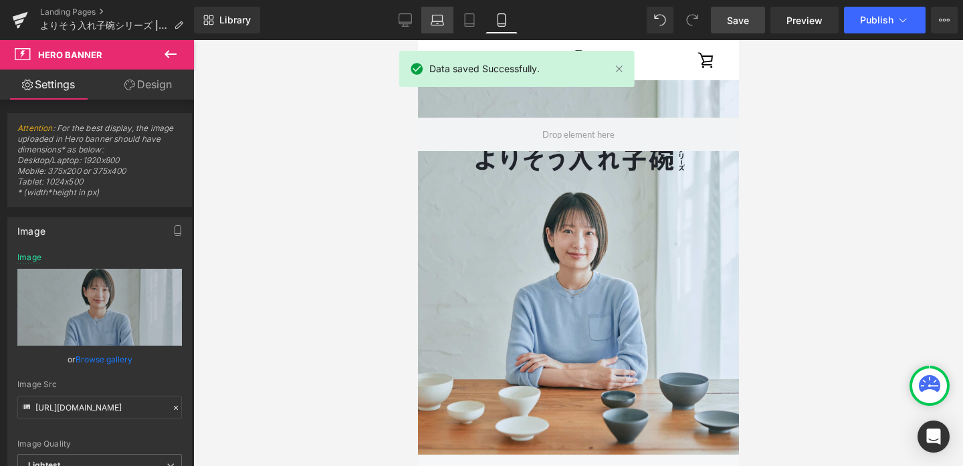
click at [431, 26] on icon at bounding box center [437, 19] width 13 height 13
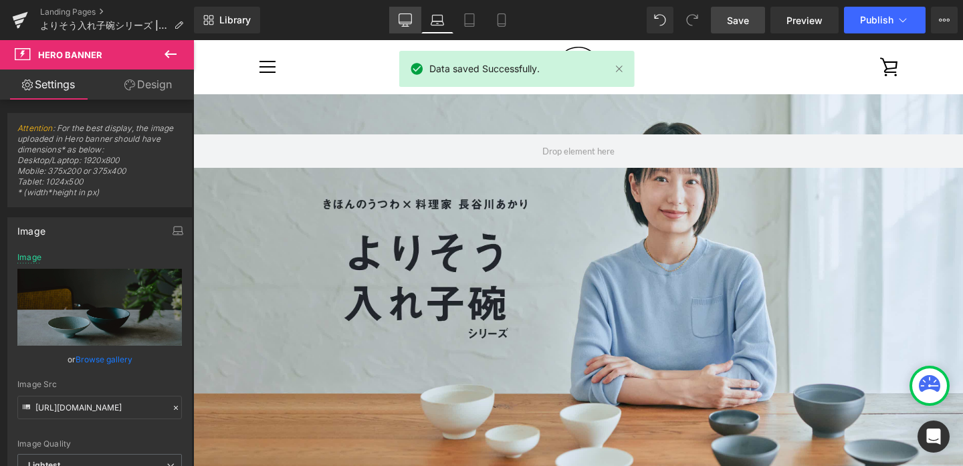
click at [395, 29] on link "Desktop" at bounding box center [405, 20] width 32 height 27
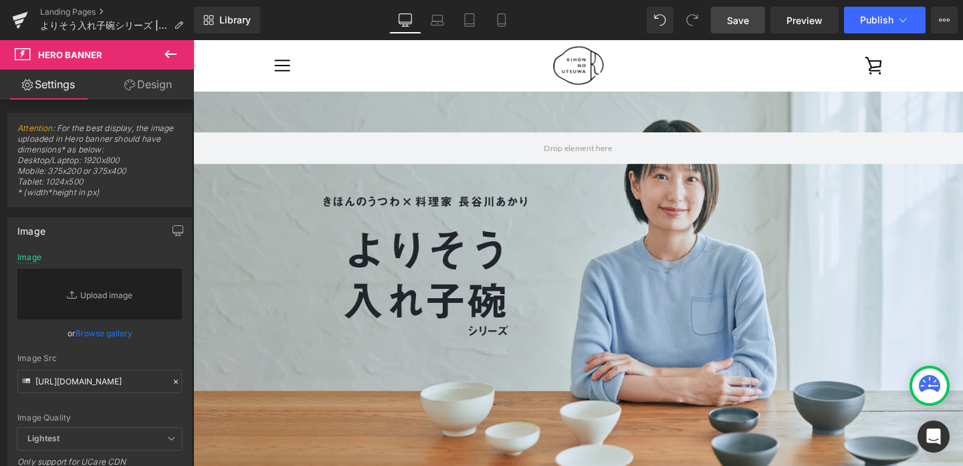
click at [734, 19] on span "Save" at bounding box center [738, 20] width 22 height 14
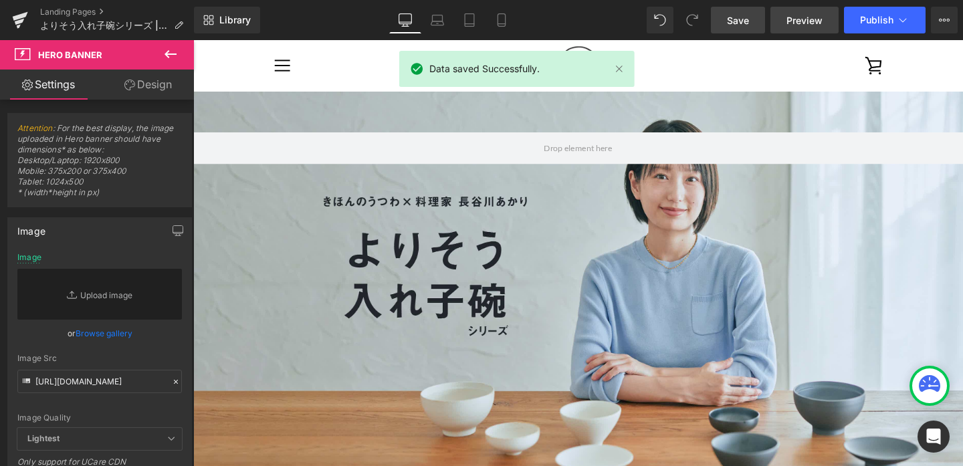
click at [811, 22] on span "Preview" at bounding box center [804, 20] width 36 height 14
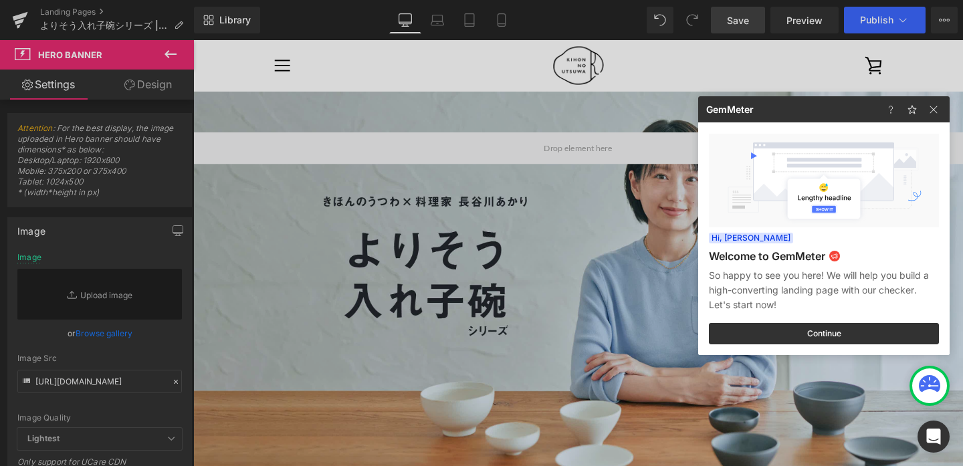
click at [936, 100] on div at bounding box center [915, 109] width 70 height 26
click at [0, 0] on img at bounding box center [0, 0] width 0 height 0
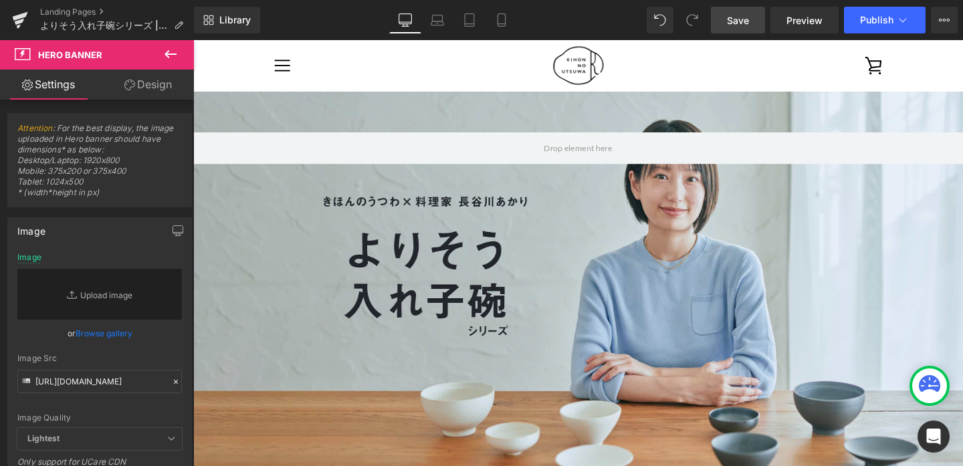
click at [734, 19] on span "Save" at bounding box center [738, 20] width 22 height 14
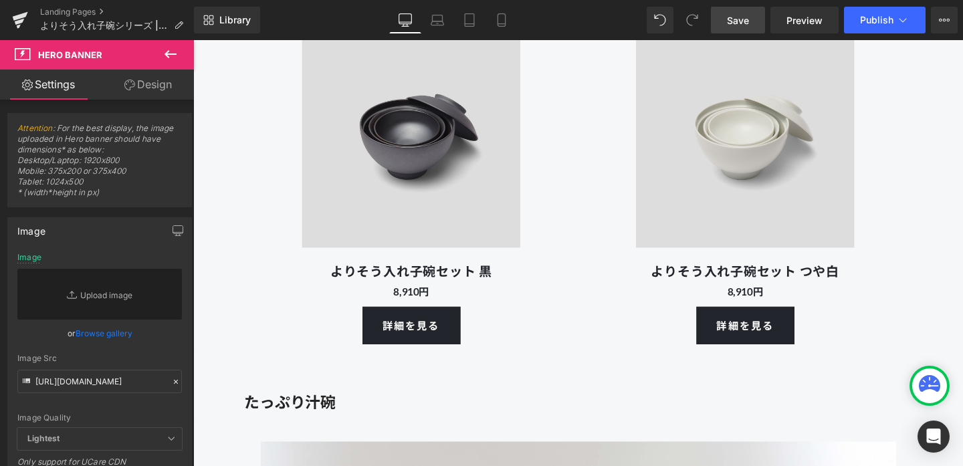
scroll to position [5827, 0]
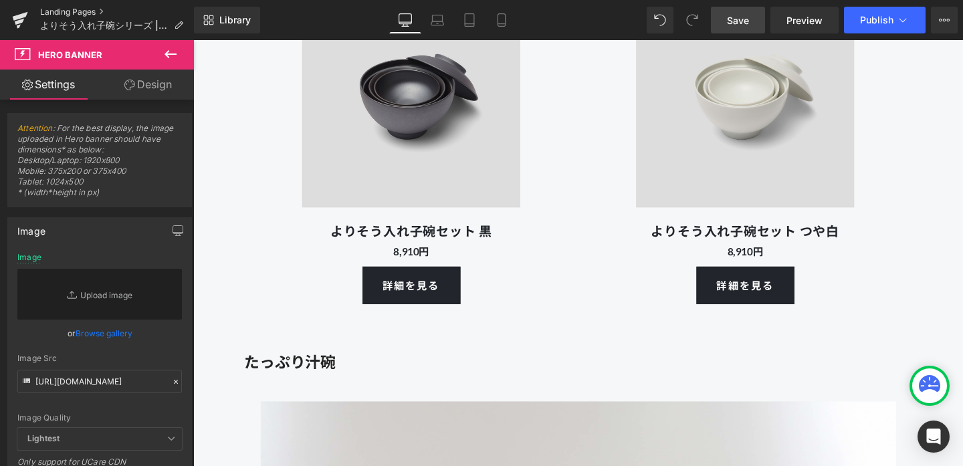
click at [110, 13] on link "Landing Pages" at bounding box center [117, 12] width 154 height 11
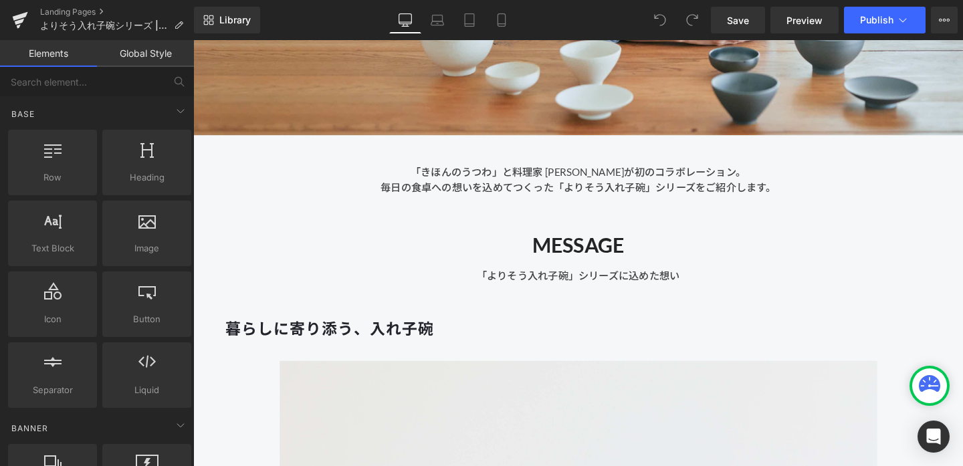
scroll to position [403, 0]
